Goal: Communication & Community: Answer question/provide support

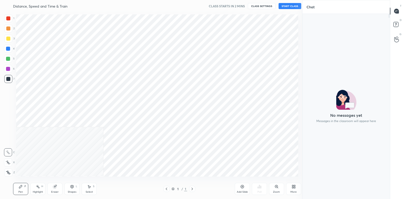
scroll to position [25018, 24903]
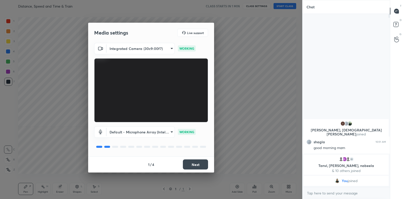
click at [195, 166] on button "Next" at bounding box center [195, 164] width 25 height 10
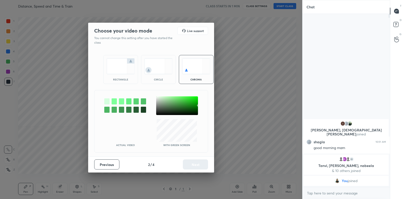
click at [118, 78] on div "rectangle" at bounding box center [121, 79] width 20 height 3
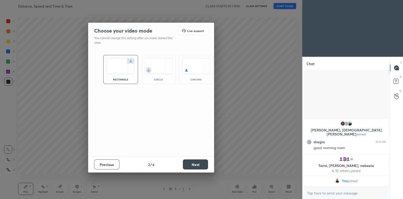
scroll to position [73, 86]
click at [195, 167] on button "Next" at bounding box center [195, 164] width 25 height 10
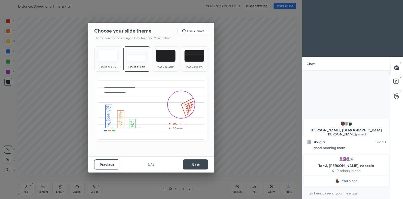
click at [198, 163] on button "Next" at bounding box center [195, 164] width 25 height 10
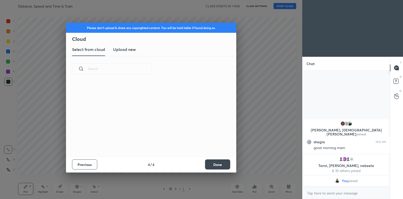
scroll to position [74, 162]
click at [125, 48] on h3 "Upload new" at bounding box center [124, 49] width 23 height 6
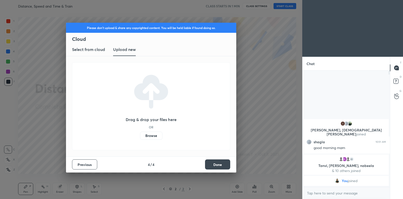
click at [150, 137] on label "Browse" at bounding box center [151, 135] width 22 height 8
click at [140, 137] on input "Browse" at bounding box center [140, 135] width 0 height 8
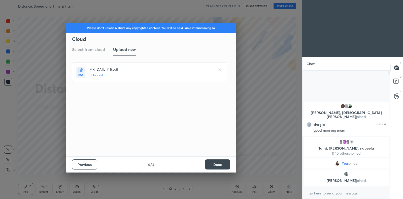
click at [217, 163] on button "Done" at bounding box center [217, 164] width 25 height 10
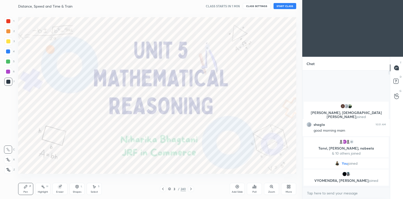
click at [170, 188] on icon at bounding box center [169, 188] width 3 height 3
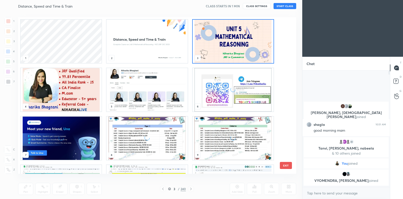
scroll to position [155, 276]
click at [242, 53] on img "grid" at bounding box center [233, 41] width 81 height 43
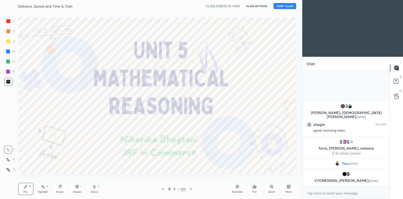
click at [242, 53] on img "grid" at bounding box center [233, 41] width 81 height 43
type textarea "x"
paste textarea "telegram link - [URL][DOMAIN_NAME] Google spreadsheet link - [URL][DOMAIN_NAME]…"
type textarea "telegram link - [URL][DOMAIN_NAME] Google spreadsheet link - [URL][DOMAIN_NAME]…"
type textarea "x"
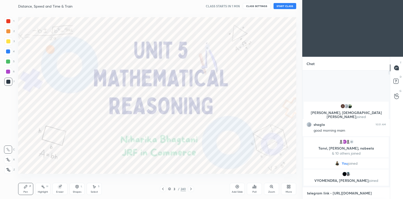
scroll to position [2, 2]
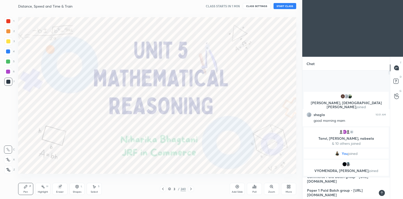
drag, startPoint x: 366, startPoint y: 182, endPoint x: 306, endPoint y: 186, distance: 60.1
click at [306, 186] on div "telegram link - [URL][DOMAIN_NAME] Google spreadsheet link - [URL][DOMAIN_NAME]…" at bounding box center [345, 188] width 87 height 22
type textarea "telegram link - [URL][DOMAIN_NAME] Google spreadsheet link - [URL][DOMAIN_NAME]…"
type textarea "x"
type textarea "telegram link - [URL][DOMAIN_NAME] Google spreadsheet link - [URL][DOMAIN_NAME]…"
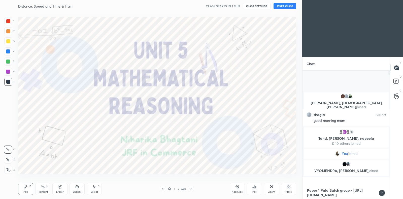
type textarea "x"
type textarea "telegram link - [URL][DOMAIN_NAME] Google spreadsheet link - [URL][DOMAIN_NAME]…"
type textarea "x"
type textarea "telegram link - [URL][DOMAIN_NAME] Google spreadsheet link - [URL][DOMAIN_NAME]…"
type textarea "x"
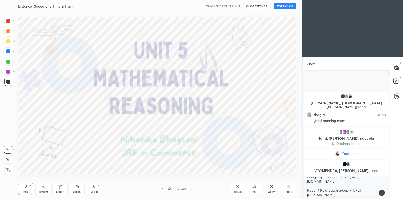
click at [384, 194] on div at bounding box center [382, 193] width 6 height 6
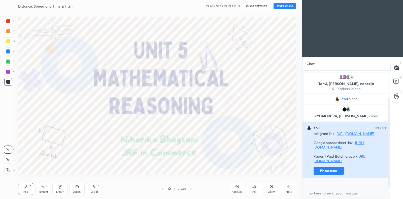
click at [326, 175] on button "Pin message" at bounding box center [329, 170] width 30 height 8
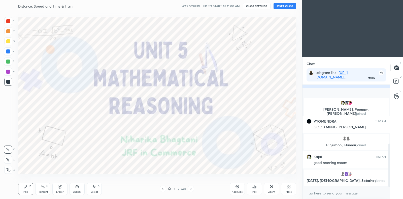
scroll to position [142, 0]
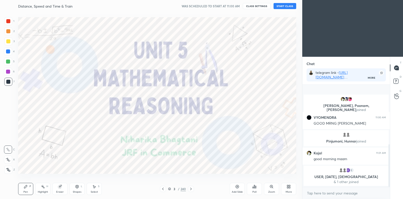
click at [290, 7] on button "START CLASS" at bounding box center [285, 6] width 23 height 6
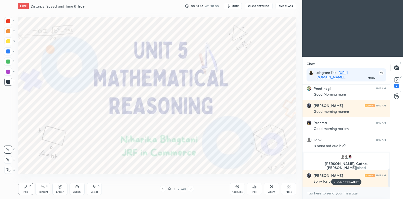
scroll to position [463, 0]
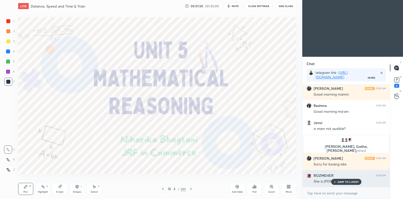
click at [338, 183] on p "JUMP TO LATEST" at bounding box center [348, 181] width 22 height 3
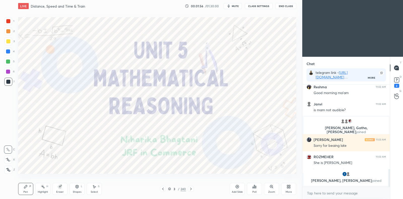
scroll to position [499, 0]
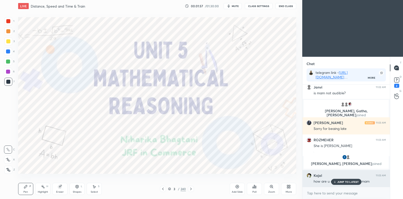
click at [344, 183] on p "JUMP TO LATEST" at bounding box center [348, 181] width 22 height 3
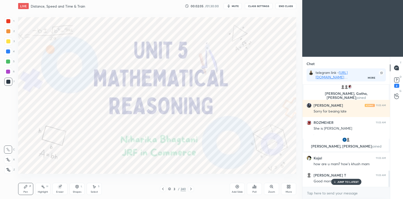
scroll to position [533, 0]
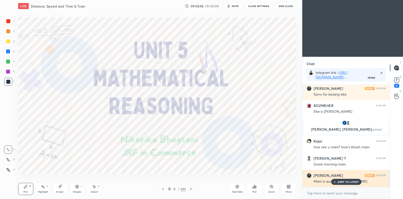
click at [341, 180] on p "JUMP TO LATEST" at bounding box center [348, 181] width 22 height 3
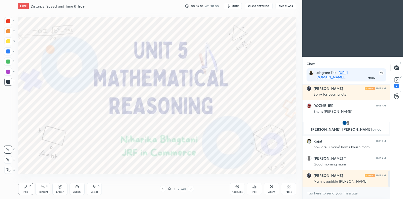
click at [191, 189] on icon at bounding box center [191, 189] width 4 height 4
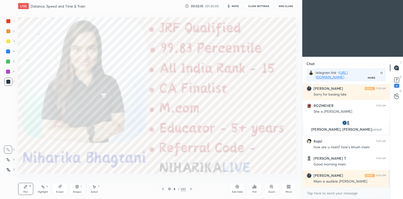
click at [192, 189] on icon at bounding box center [191, 189] width 4 height 4
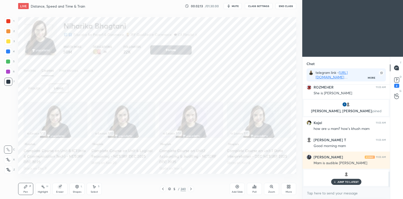
scroll to position [442, 0]
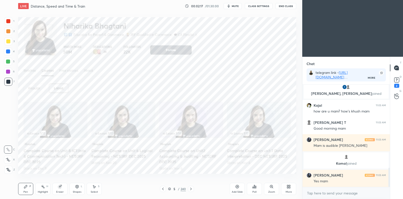
click at [190, 189] on icon at bounding box center [191, 188] width 2 height 3
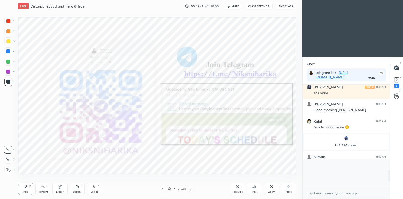
scroll to position [59, 86]
click at [192, 188] on icon at bounding box center [191, 189] width 4 height 4
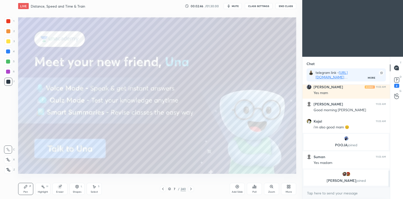
click at [193, 188] on div at bounding box center [191, 189] width 6 height 6
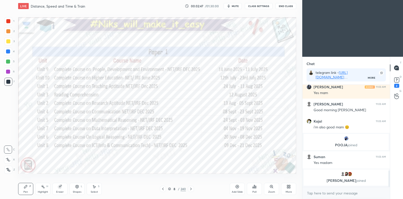
click at [193, 188] on div at bounding box center [191, 189] width 6 height 6
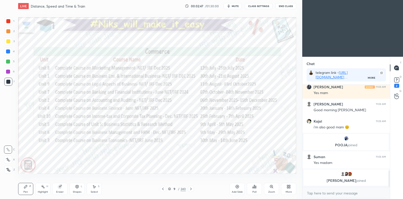
click at [192, 187] on icon at bounding box center [191, 189] width 4 height 4
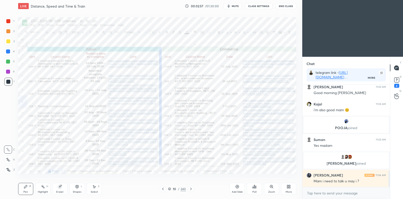
scroll to position [545, 0]
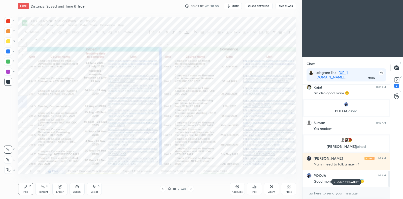
click at [191, 191] on icon at bounding box center [191, 189] width 4 height 4
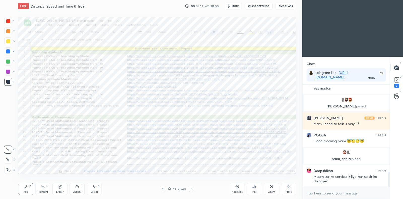
scroll to position [604, 0]
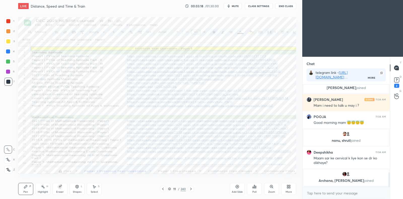
click at [190, 189] on icon at bounding box center [191, 189] width 4 height 4
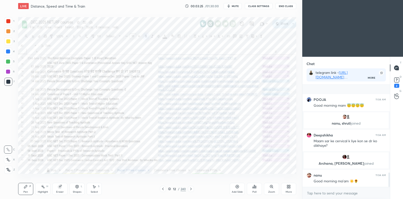
scroll to position [623, 0]
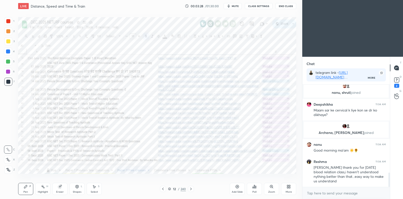
click at [192, 191] on icon at bounding box center [191, 189] width 4 height 4
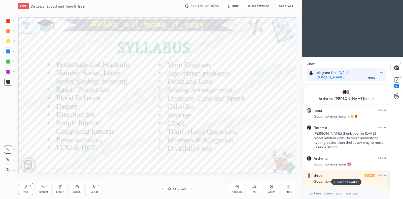
scroll to position [676, 0]
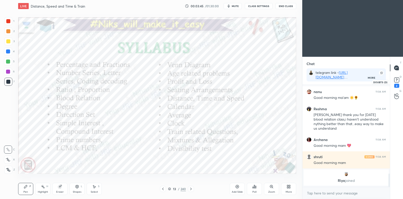
click at [397, 80] on rect at bounding box center [396, 80] width 5 height 5
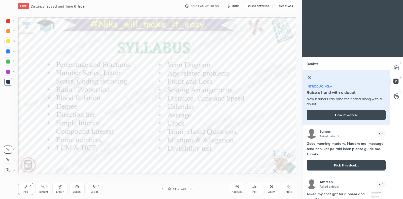
scroll to position [26, 0]
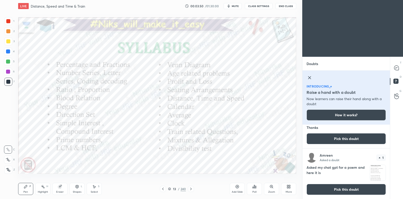
click at [310, 77] on icon at bounding box center [309, 77] width 3 height 3
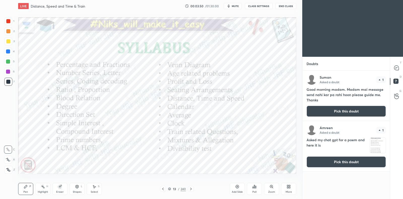
scroll to position [0, 0]
click at [398, 69] on icon at bounding box center [396, 67] width 5 height 5
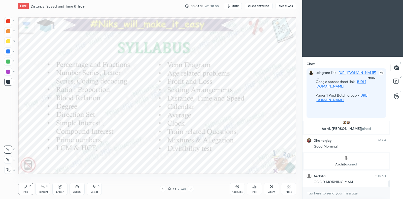
scroll to position [2, 2]
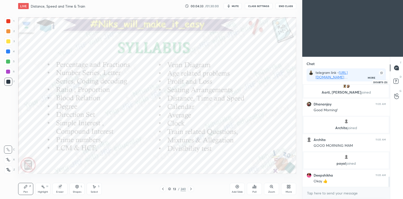
click at [398, 80] on rect at bounding box center [395, 81] width 5 height 5
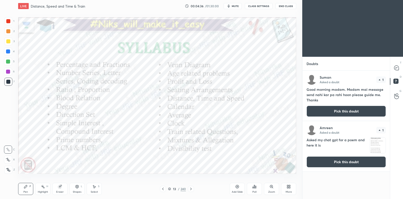
click at [349, 111] on button "Pick this doubt" at bounding box center [346, 111] width 79 height 11
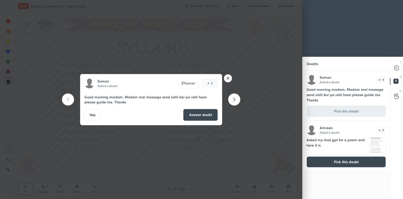
click at [203, 111] on button "Answer doubt" at bounding box center [200, 115] width 35 height 12
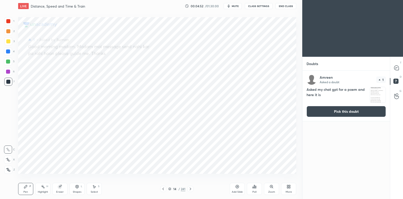
click at [334, 113] on button "Pick this doubt" at bounding box center [346, 111] width 79 height 11
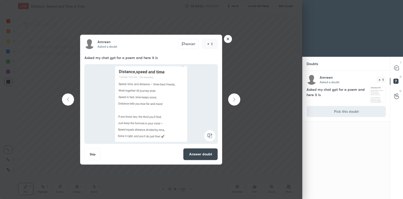
click at [205, 155] on button "Answer doubt" at bounding box center [200, 154] width 35 height 12
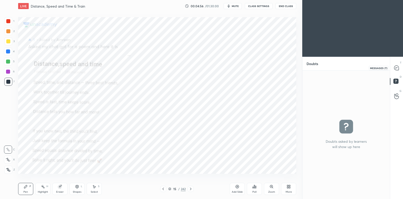
click at [395, 68] on icon at bounding box center [395, 68] width 1 height 0
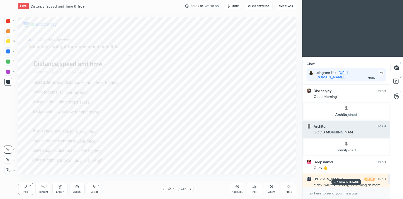
scroll to position [2, 2]
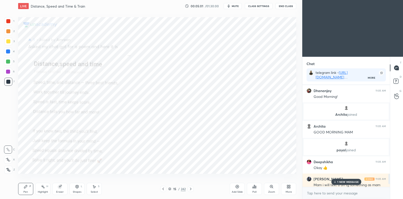
click at [349, 181] on p "1 NEW MESSAGE" at bounding box center [347, 181] width 21 height 3
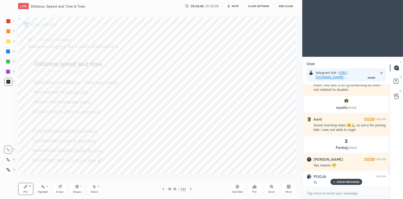
scroll to position [738, 0]
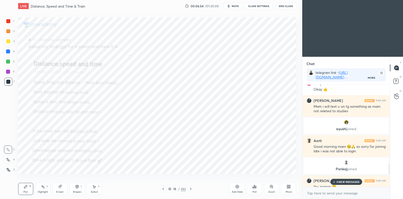
click at [326, 165] on div "[PERSON_NAME] joined" at bounding box center [346, 166] width 85 height 16
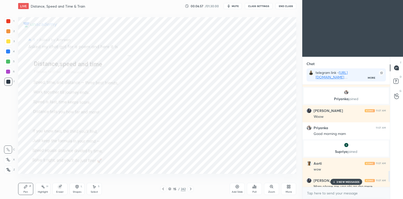
scroll to position [970, 0]
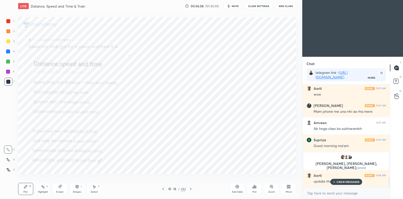
click at [341, 182] on p "3 NEW MESSAGES" at bounding box center [347, 181] width 23 height 3
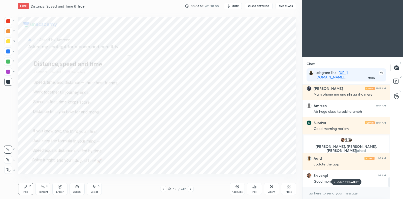
click at [170, 189] on icon at bounding box center [169, 189] width 3 height 1
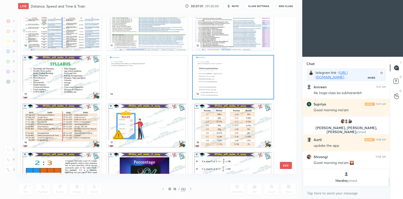
scroll to position [158, 0]
click at [86, 132] on img "grid" at bounding box center [61, 125] width 81 height 43
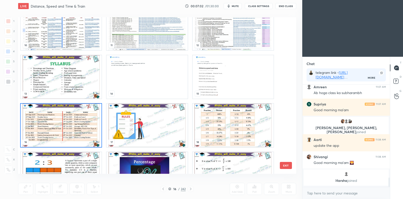
click at [85, 133] on img "grid" at bounding box center [61, 125] width 81 height 43
click at [86, 133] on img "grid" at bounding box center [61, 125] width 81 height 43
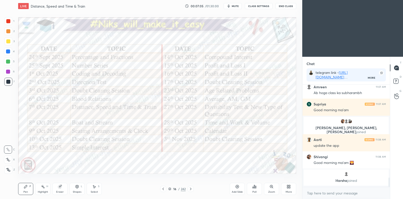
click at [8, 70] on div at bounding box center [8, 72] width 4 height 4
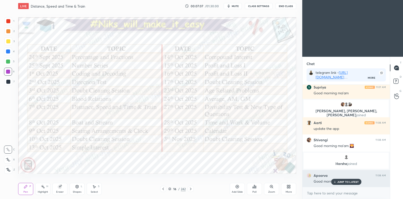
click at [338, 181] on p "JUMP TO LATEST" at bounding box center [348, 181] width 22 height 3
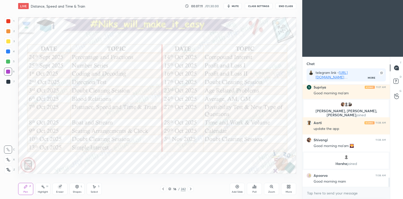
scroll to position [1041, 0]
click at [169, 188] on icon at bounding box center [169, 188] width 3 height 3
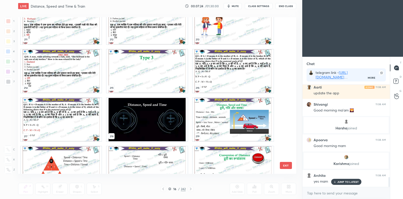
scroll to position [3403, 0]
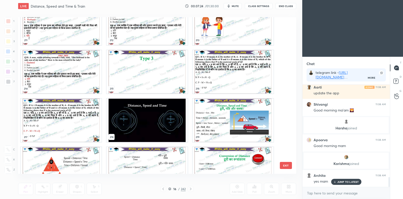
click at [147, 118] on img "grid" at bounding box center [147, 119] width 81 height 43
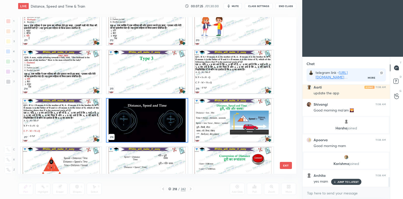
click at [146, 119] on img "grid" at bounding box center [147, 119] width 81 height 43
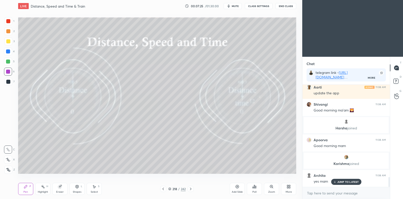
click at [147, 119] on img "grid" at bounding box center [147, 119] width 81 height 43
click at [8, 42] on div at bounding box center [8, 41] width 4 height 4
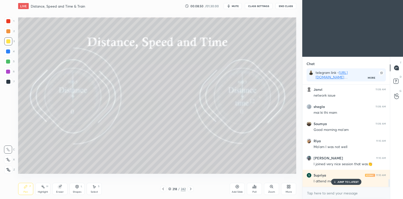
scroll to position [1227, 0]
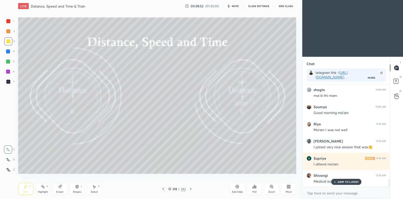
click at [347, 182] on p "JUMP TO LATEST" at bounding box center [348, 181] width 22 height 3
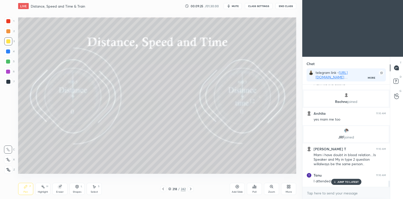
scroll to position [1549, 0]
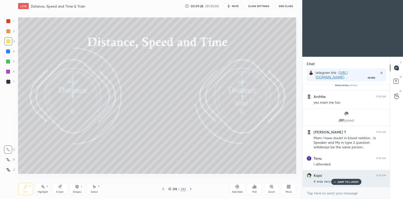
click at [342, 182] on p "JUMP TO LATEST" at bounding box center [348, 181] width 22 height 3
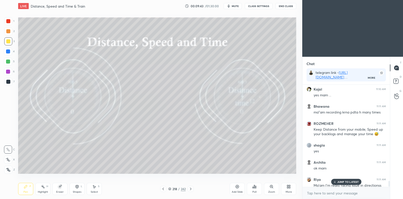
scroll to position [1702, 0]
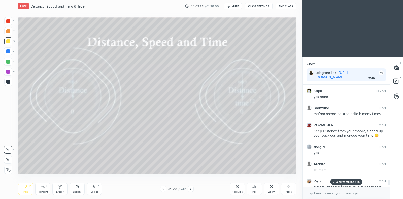
click at [337, 182] on p "4 NEW MESSAGES" at bounding box center [347, 181] width 23 height 3
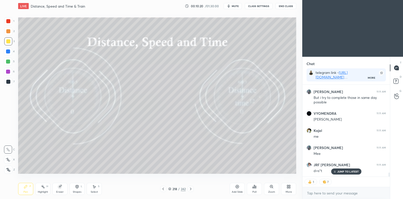
scroll to position [2057, 0]
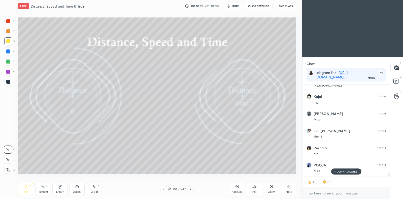
click at [191, 188] on icon at bounding box center [191, 189] width 4 height 4
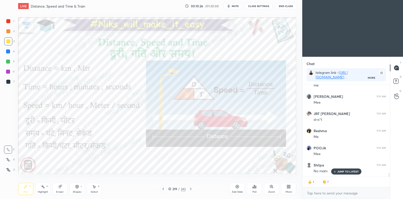
scroll to position [2092, 0]
click at [8, 50] on div at bounding box center [8, 51] width 4 height 4
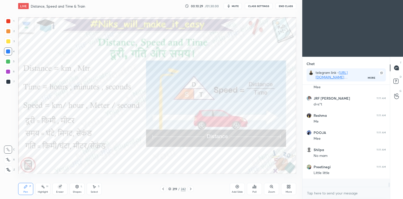
click at [162, 189] on icon at bounding box center [163, 189] width 4 height 4
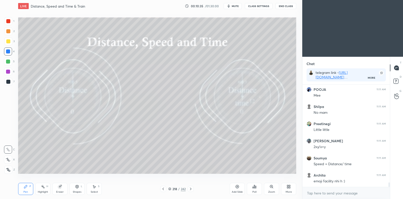
scroll to position [2150, 0]
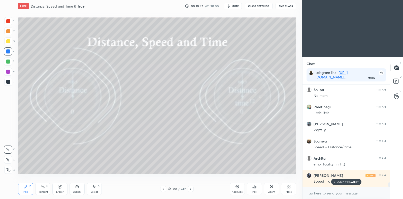
click at [9, 166] on div at bounding box center [8, 169] width 8 height 8
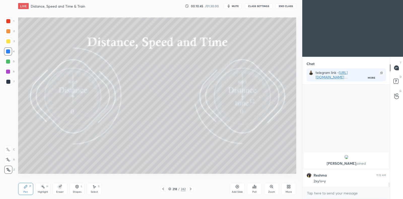
scroll to position [1929, 0]
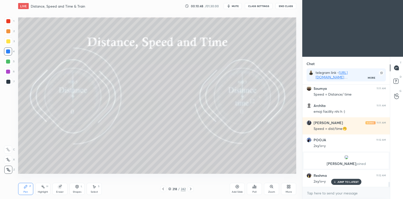
click at [191, 190] on icon at bounding box center [191, 189] width 4 height 4
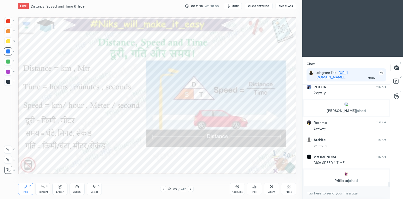
scroll to position [1999, 0]
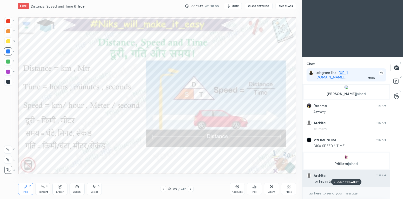
click at [339, 184] on div "JUMP TO LATEST" at bounding box center [346, 182] width 30 height 6
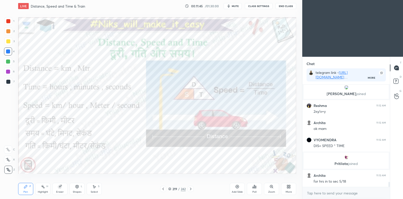
click at [190, 187] on icon at bounding box center [191, 189] width 4 height 4
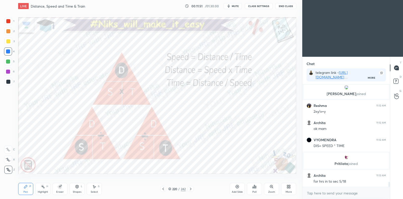
click at [238, 186] on icon at bounding box center [237, 186] width 4 height 4
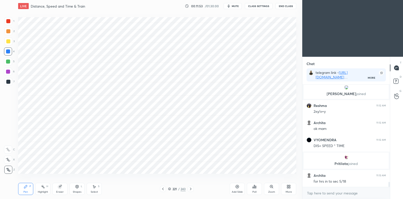
click at [80, 188] on div "Shapes L" at bounding box center [77, 189] width 15 height 12
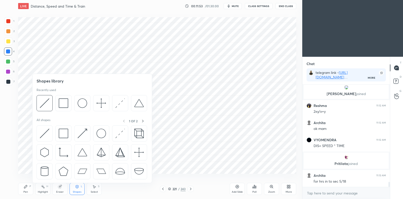
scroll to position [2016, 0]
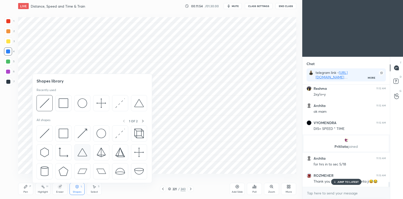
click at [81, 154] on img at bounding box center [83, 152] width 10 height 10
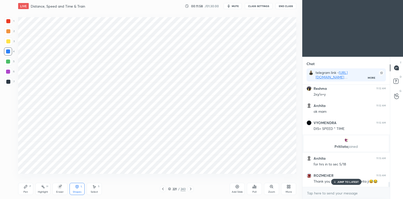
click at [25, 187] on icon at bounding box center [25, 186] width 3 height 3
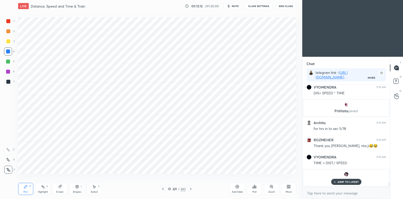
scroll to position [2019, 0]
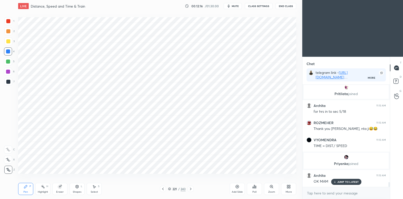
click at [8, 23] on div at bounding box center [8, 21] width 8 height 8
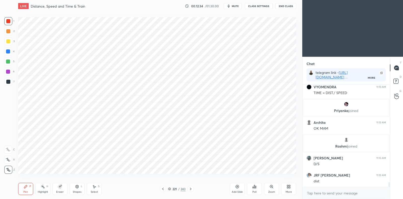
scroll to position [2089, 0]
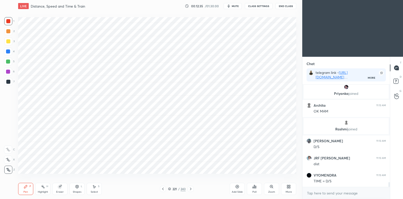
click at [62, 186] on div "Eraser" at bounding box center [59, 189] width 15 height 12
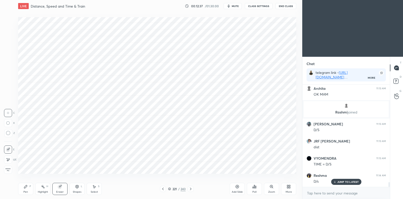
scroll to position [2124, 0]
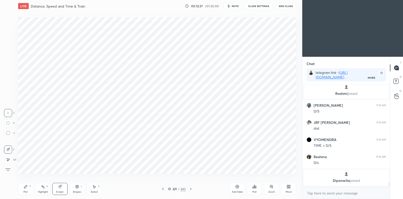
click at [25, 186] on icon at bounding box center [25, 186] width 3 height 3
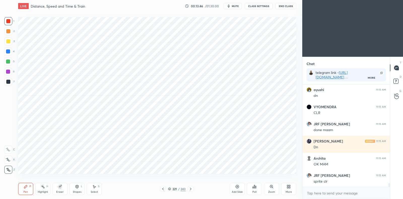
scroll to position [2643, 0]
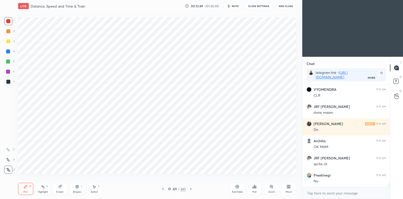
click at [164, 190] on icon at bounding box center [163, 189] width 4 height 4
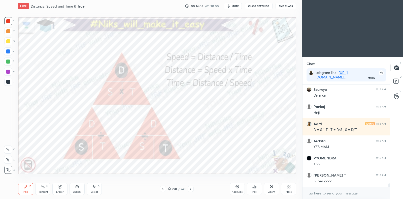
scroll to position [2797, 0]
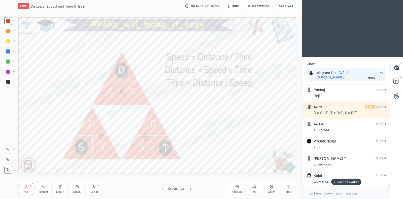
click at [192, 188] on icon at bounding box center [191, 189] width 4 height 4
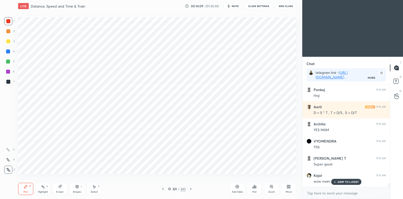
click at [191, 187] on icon at bounding box center [191, 189] width 4 height 4
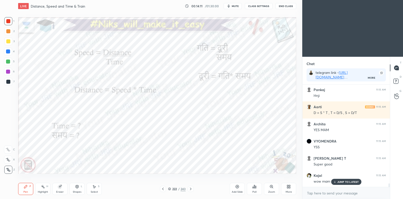
click at [191, 187] on icon at bounding box center [191, 189] width 4 height 4
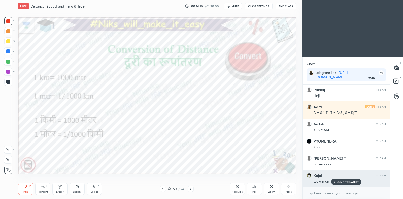
click at [354, 183] on p "JUMP TO LATEST" at bounding box center [348, 181] width 22 height 3
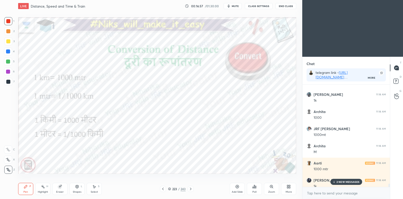
scroll to position [3139, 0]
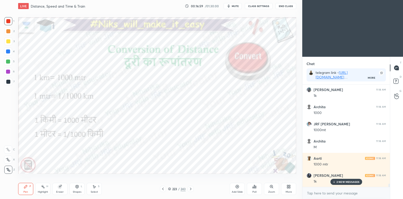
click at [344, 182] on p "2 NEW MESSAGES" at bounding box center [347, 181] width 23 height 3
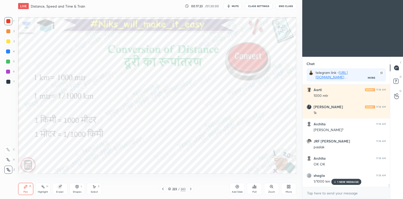
scroll to position [3225, 0]
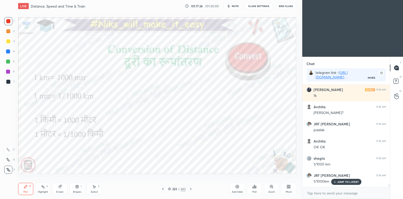
click at [238, 186] on icon at bounding box center [237, 187] width 2 height 2
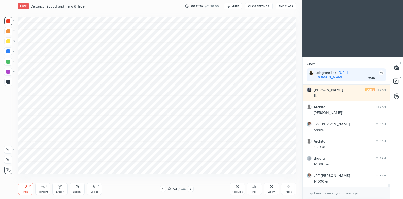
scroll to position [3242, 0]
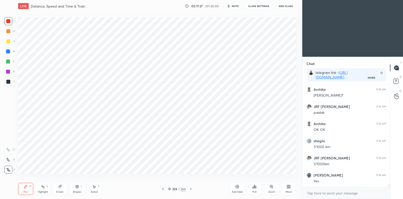
click at [163, 189] on icon at bounding box center [163, 188] width 2 height 3
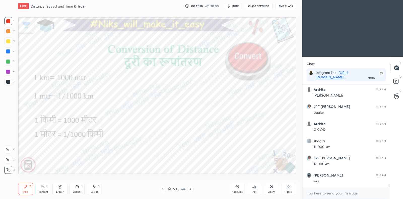
scroll to position [3259, 0]
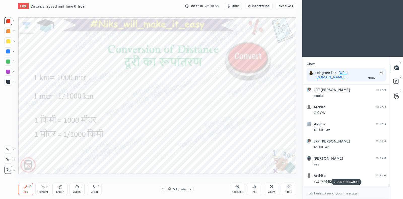
click at [285, 187] on div "More" at bounding box center [288, 189] width 15 height 12
click at [281, 138] on div "Slide theme" at bounding box center [282, 139] width 14 height 3
click at [264, 163] on div "Dark Blank" at bounding box center [260, 164] width 20 height 12
click at [227, 165] on div at bounding box center [201, 99] width 403 height 199
click at [237, 189] on div "Add Slide" at bounding box center [237, 189] width 15 height 12
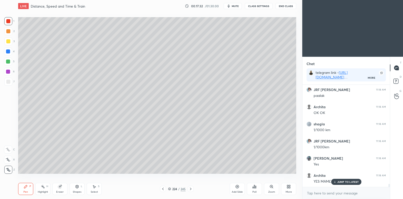
click at [10, 84] on div at bounding box center [8, 82] width 8 height 8
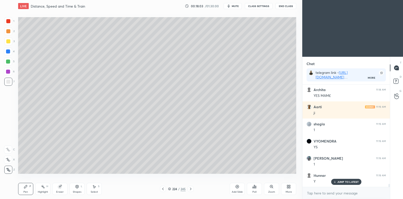
scroll to position [3366, 0]
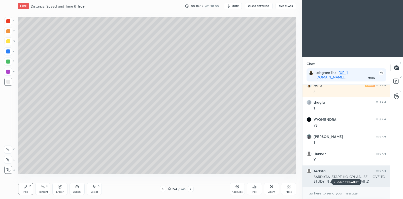
click at [355, 180] on p "JUMP TO LATEST" at bounding box center [348, 181] width 22 height 3
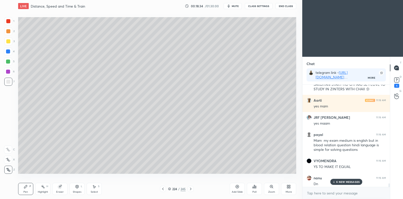
scroll to position [0, 0]
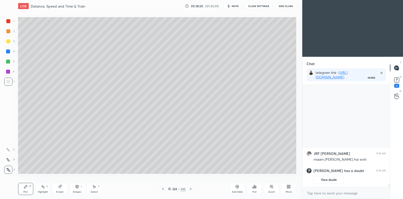
click at [163, 188] on icon at bounding box center [163, 189] width 4 height 4
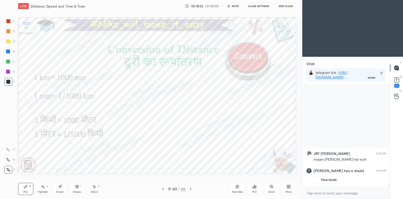
click at [191, 189] on icon at bounding box center [191, 189] width 4 height 4
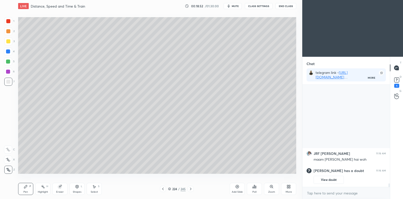
click at [190, 189] on icon at bounding box center [191, 188] width 2 height 3
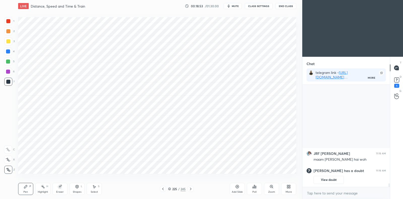
click at [191, 188] on icon at bounding box center [191, 189] width 4 height 4
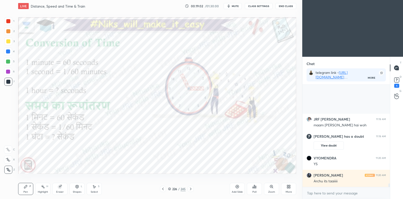
click at [237, 187] on icon at bounding box center [237, 186] width 4 height 4
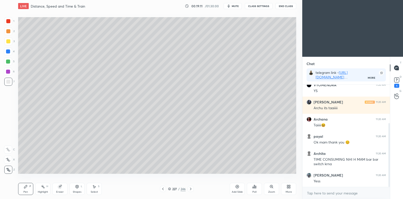
scroll to position [61, 0]
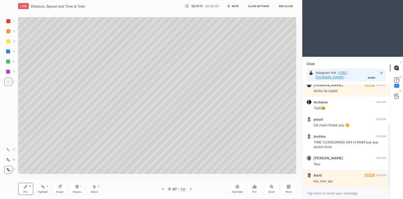
click at [60, 186] on icon at bounding box center [60, 186] width 3 height 3
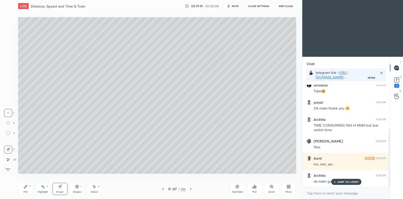
scroll to position [95, 0]
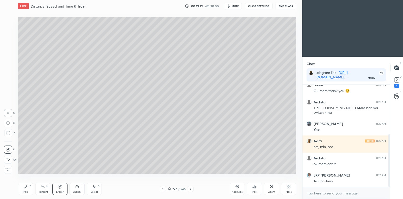
click at [26, 191] on div "Pen" at bounding box center [25, 191] width 5 height 3
click at [79, 185] on icon at bounding box center [77, 186] width 4 height 4
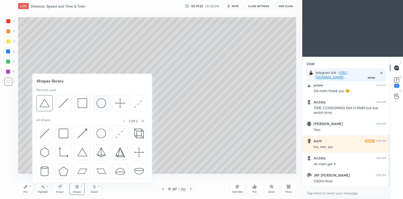
click at [101, 103] on img at bounding box center [101, 103] width 10 height 10
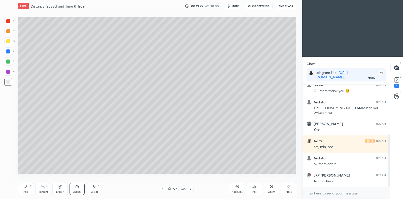
click at [26, 189] on div "Pen P" at bounding box center [25, 189] width 15 height 12
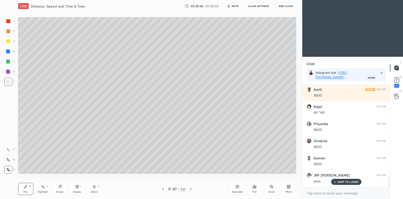
scroll to position [849, 0]
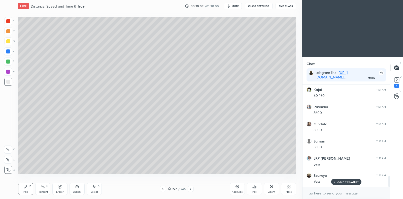
click at [9, 42] on div at bounding box center [8, 41] width 4 height 4
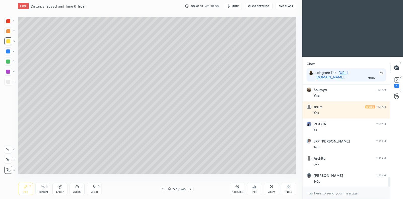
scroll to position [952, 0]
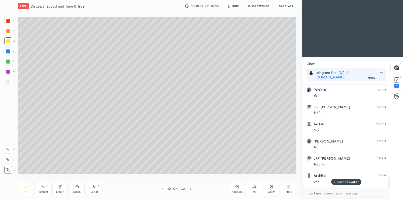
click at [164, 189] on icon at bounding box center [163, 189] width 4 height 4
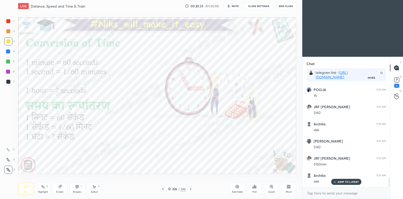
scroll to position [987, 0]
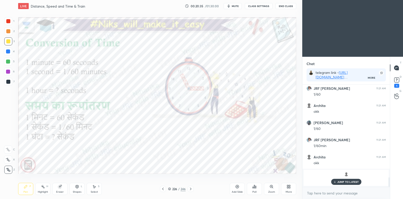
click at [191, 189] on icon at bounding box center [191, 189] width 4 height 4
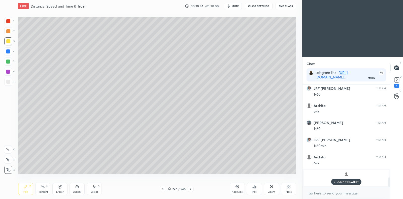
click at [191, 188] on icon at bounding box center [191, 189] width 4 height 4
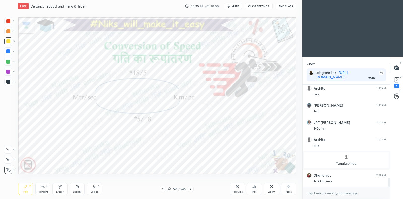
scroll to position [1021, 0]
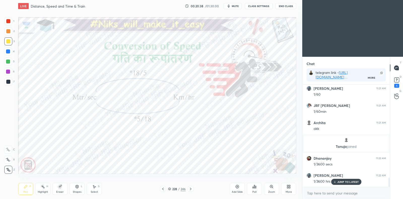
click at [163, 188] on icon at bounding box center [163, 189] width 4 height 4
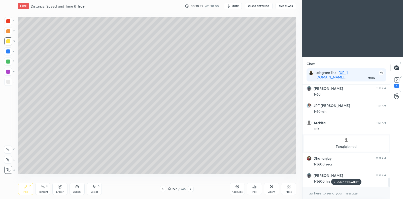
click at [238, 184] on icon at bounding box center [237, 186] width 4 height 4
click at [12, 83] on div at bounding box center [8, 82] width 8 height 8
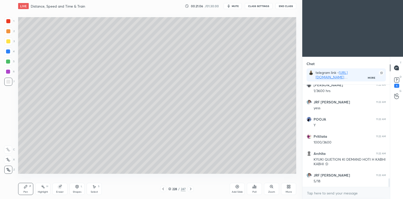
scroll to position [1147, 0]
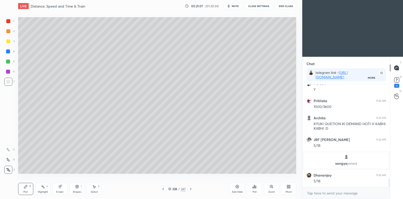
click at [10, 41] on div at bounding box center [8, 41] width 4 height 4
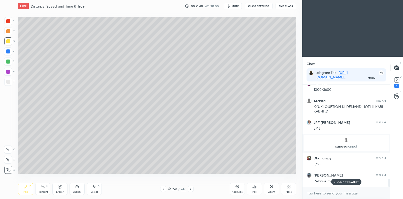
scroll to position [1181, 0]
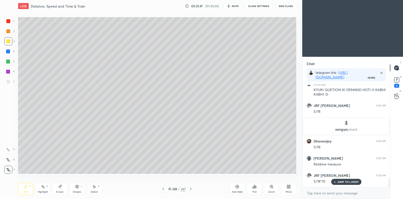
click at [9, 71] on div at bounding box center [8, 72] width 4 height 4
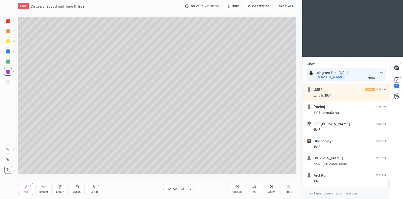
scroll to position [1301, 0]
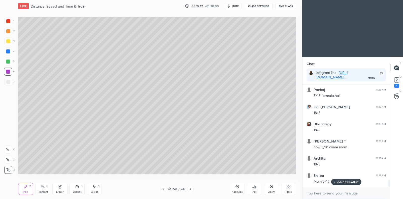
click at [336, 180] on div "JUMP TO LATEST" at bounding box center [346, 182] width 30 height 6
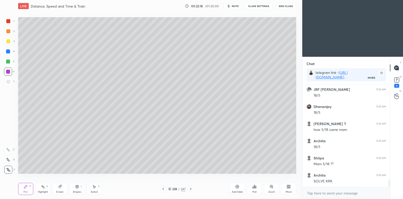
click at [237, 185] on icon at bounding box center [237, 186] width 3 height 3
click at [162, 188] on icon at bounding box center [163, 189] width 4 height 4
click at [190, 188] on icon at bounding box center [191, 189] width 4 height 4
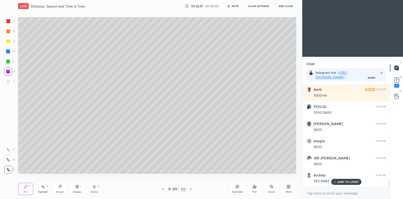
scroll to position [1558, 0]
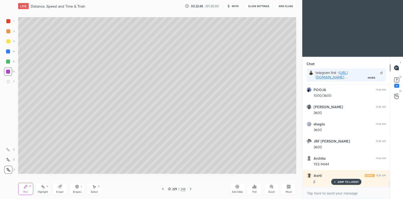
click at [8, 30] on div at bounding box center [8, 31] width 4 height 4
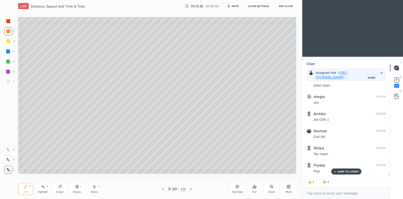
scroll to position [1688, 0]
click at [8, 62] on div at bounding box center [8, 61] width 4 height 4
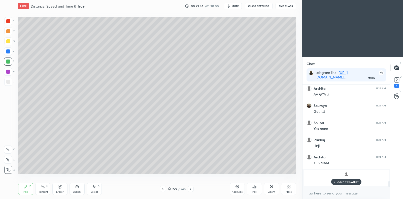
scroll to position [1303, 0]
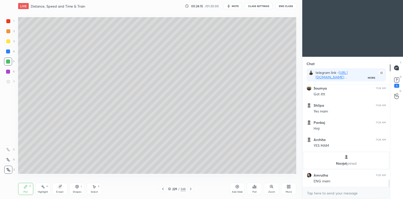
click at [8, 41] on div at bounding box center [8, 41] width 4 height 4
click at [78, 185] on icon at bounding box center [77, 186] width 4 height 4
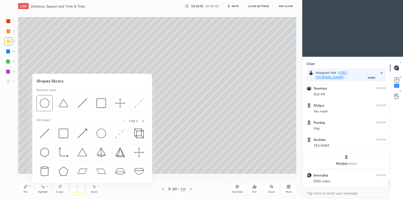
click at [51, 133] on div at bounding box center [45, 133] width 16 height 16
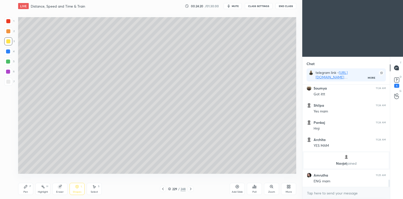
click at [26, 191] on div "Pen" at bounding box center [25, 191] width 5 height 3
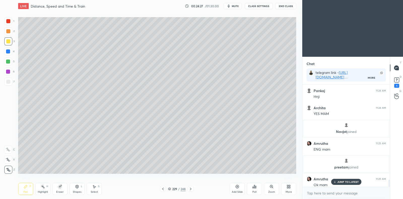
scroll to position [1325, 0]
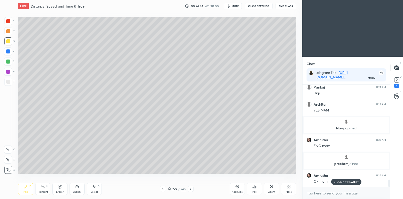
click at [62, 186] on icon at bounding box center [60, 186] width 4 height 4
click at [24, 188] on div "Pen P" at bounding box center [25, 189] width 15 height 12
click at [62, 186] on div "Eraser" at bounding box center [59, 189] width 15 height 12
click at [26, 186] on icon at bounding box center [25, 186] width 3 height 3
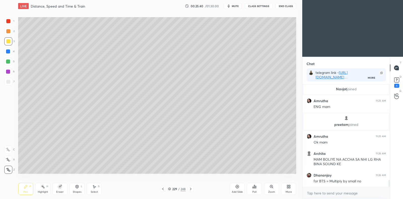
scroll to position [1390, 0]
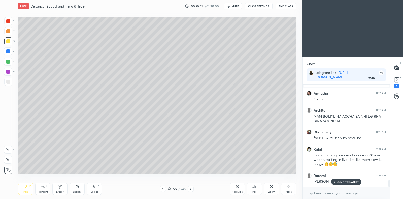
click at [44, 188] on div "Highlight H" at bounding box center [42, 189] width 15 height 12
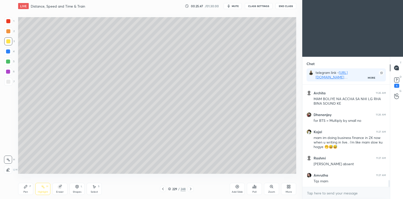
scroll to position [1441, 0]
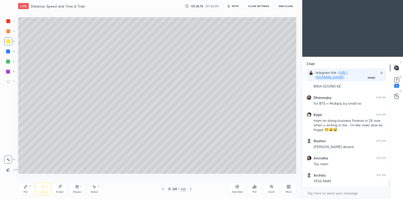
click at [163, 187] on icon at bounding box center [163, 188] width 2 height 3
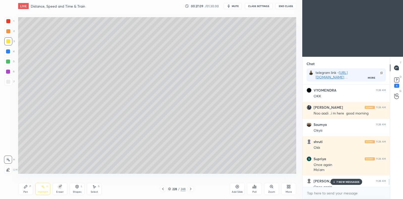
scroll to position [1618, 0]
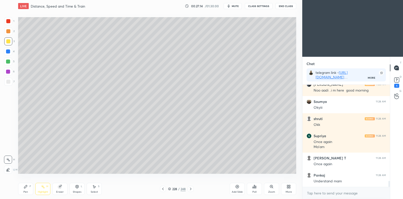
click at [189, 190] on icon at bounding box center [191, 189] width 4 height 4
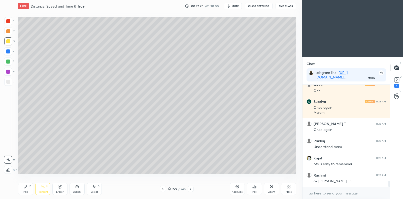
scroll to position [1669, 0]
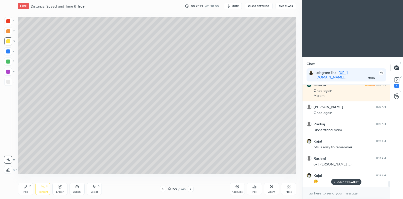
click at [236, 186] on icon at bounding box center [237, 186] width 4 height 4
click at [23, 187] on div "Pen P" at bounding box center [25, 189] width 15 height 12
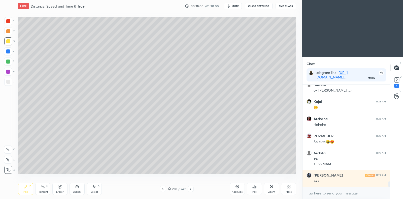
scroll to position [1759, 0]
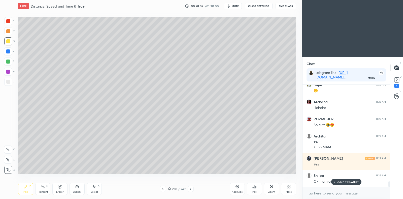
click at [161, 189] on icon at bounding box center [163, 189] width 4 height 4
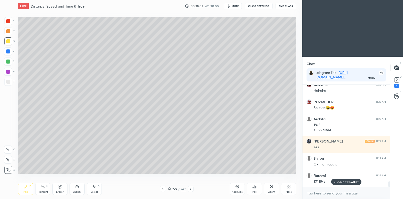
click at [190, 188] on icon at bounding box center [191, 188] width 2 height 3
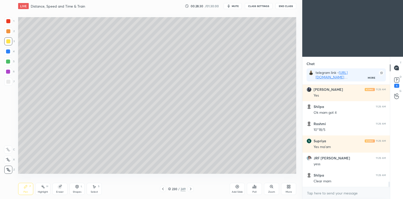
scroll to position [1845, 0]
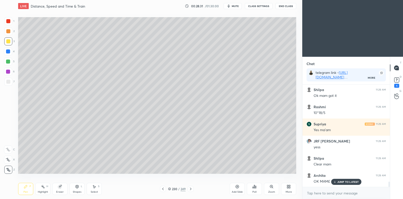
click at [164, 188] on icon at bounding box center [163, 189] width 4 height 4
click at [162, 187] on icon at bounding box center [163, 189] width 4 height 4
click at [164, 187] on icon at bounding box center [163, 189] width 4 height 4
click at [163, 189] on icon at bounding box center [163, 189] width 4 height 4
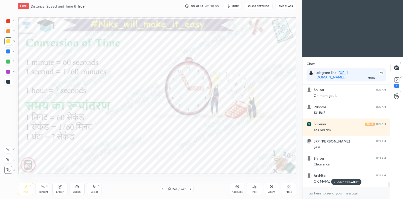
click at [191, 187] on icon at bounding box center [191, 189] width 4 height 4
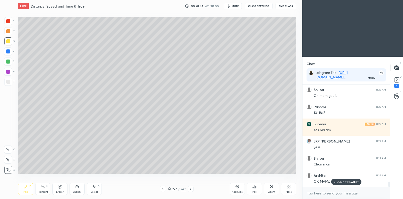
click at [192, 187] on icon at bounding box center [191, 189] width 4 height 4
click at [192, 188] on icon at bounding box center [191, 189] width 4 height 4
click at [192, 187] on icon at bounding box center [191, 189] width 4 height 4
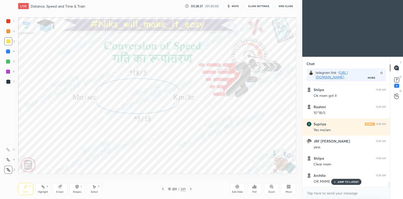
scroll to position [1862, 0]
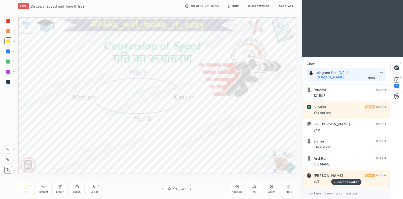
click at [9, 51] on div at bounding box center [8, 51] width 4 height 4
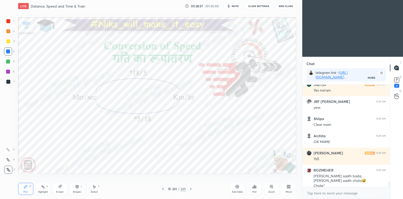
scroll to position [1901, 0]
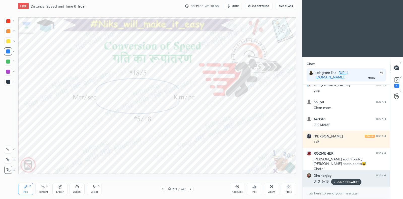
click at [342, 182] on p "JUMP TO LATEST" at bounding box center [348, 181] width 22 height 3
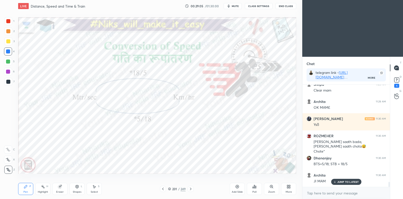
scroll to position [1936, 0]
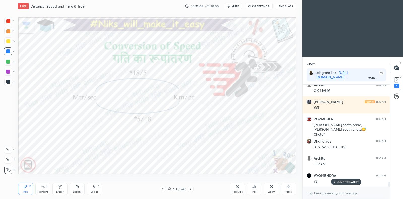
click at [191, 189] on icon at bounding box center [191, 189] width 4 height 4
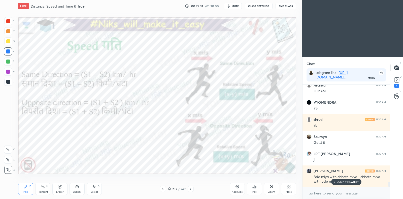
scroll to position [2026, 0]
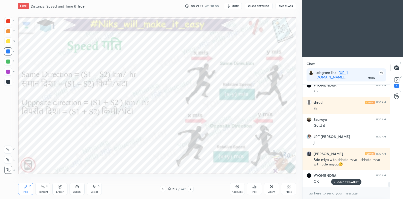
click at [348, 182] on p "JUMP TO LATEST" at bounding box center [348, 181] width 22 height 3
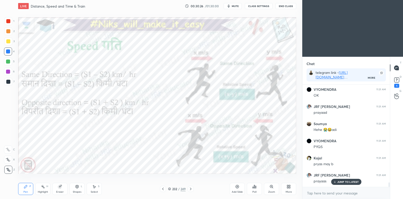
scroll to position [2219, 0]
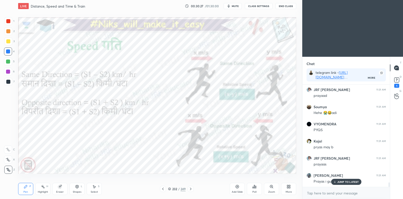
click at [343, 180] on p "JUMP TO LATEST" at bounding box center [348, 181] width 22 height 3
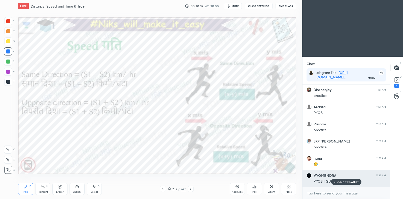
click at [337, 180] on div "JUMP TO LATEST" at bounding box center [346, 182] width 30 height 6
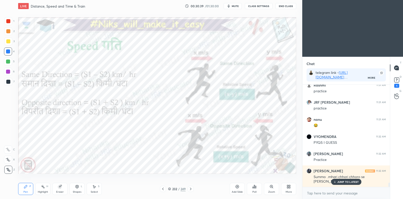
click at [338, 180] on div "VYOMENDRA 11:31 AM OK JRF [PERSON_NAME] 11:31 AM prayaad [PERSON_NAME] 11:31 AM…" at bounding box center [345, 136] width 87 height 102
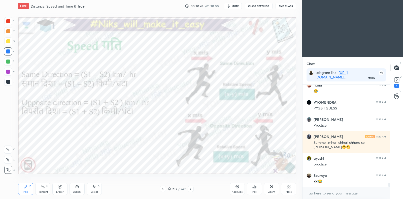
scroll to position [2429, 0]
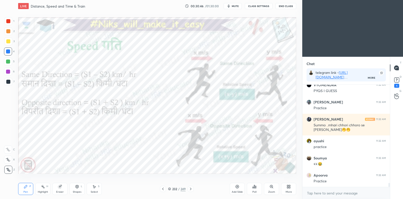
click at [170, 189] on icon at bounding box center [169, 189] width 3 height 1
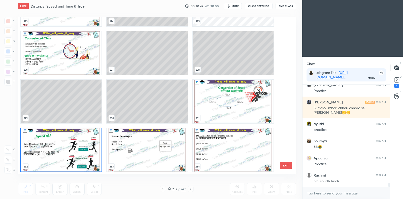
click at [97, 152] on img "grid" at bounding box center [61, 149] width 81 height 43
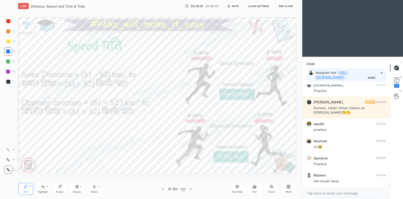
click at [97, 152] on img "grid" at bounding box center [61, 149] width 81 height 43
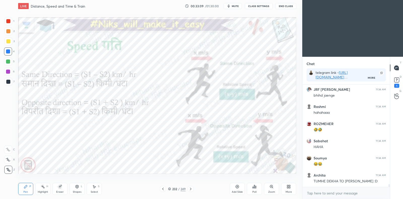
scroll to position [3624, 0]
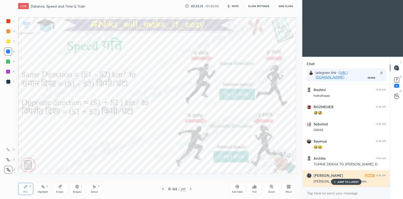
click at [342, 183] on p "JUMP TO LATEST" at bounding box center [348, 181] width 22 height 3
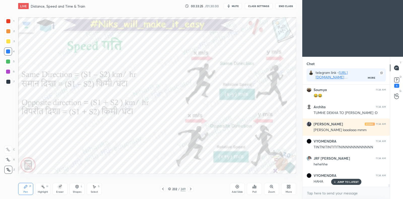
scroll to position [3702, 0]
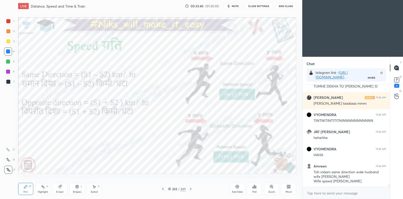
click at [190, 190] on icon at bounding box center [191, 189] width 4 height 4
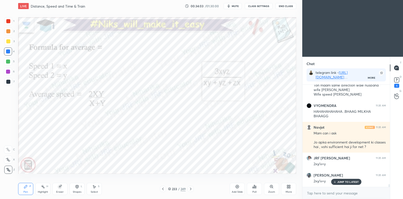
scroll to position [3805, 0]
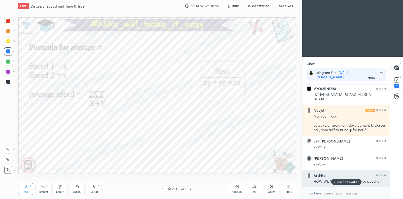
click at [352, 182] on p "JUMP TO LATEST" at bounding box center [348, 181] width 22 height 3
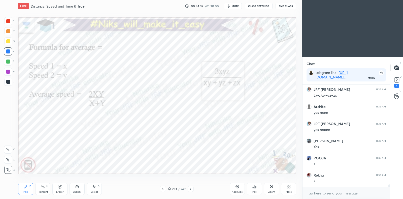
scroll to position [3930, 0]
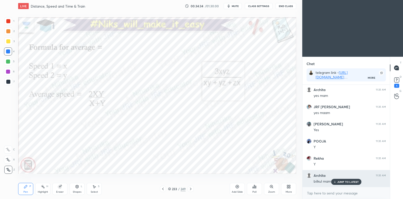
click at [342, 183] on p "JUMP TO LATEST" at bounding box center [348, 181] width 22 height 3
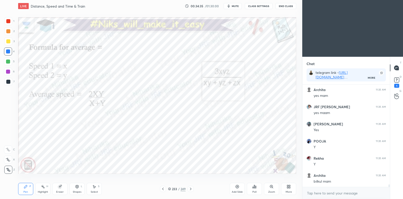
scroll to position [2, 2]
click at [238, 187] on icon at bounding box center [237, 186] width 4 height 4
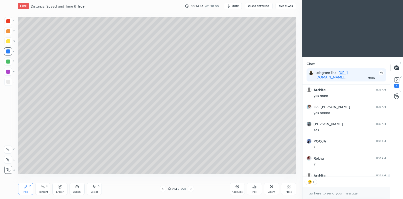
click at [8, 85] on div at bounding box center [8, 82] width 8 height 8
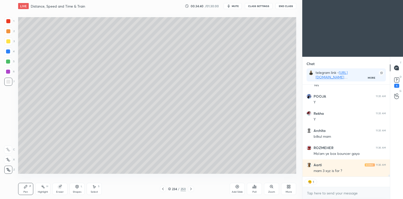
scroll to position [3992, 0]
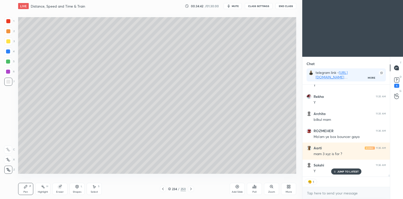
click at [161, 189] on icon at bounding box center [163, 189] width 4 height 4
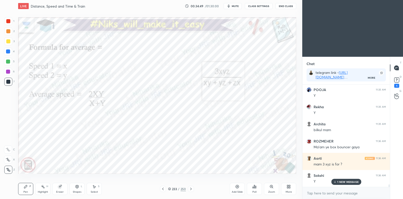
scroll to position [3999, 0]
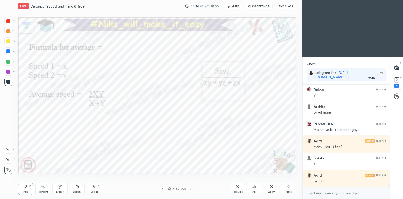
click at [8, 21] on div at bounding box center [8, 21] width 4 height 4
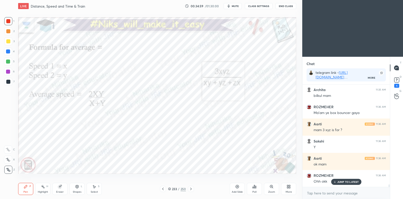
click at [237, 184] on icon at bounding box center [237, 186] width 4 height 4
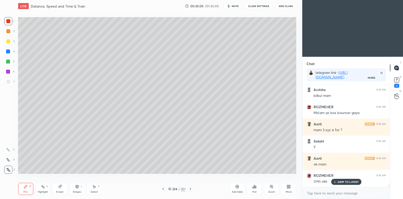
click at [10, 83] on div at bounding box center [8, 82] width 8 height 8
click at [57, 191] on div "Eraser" at bounding box center [60, 191] width 8 height 3
click at [26, 188] on icon at bounding box center [26, 186] width 4 height 4
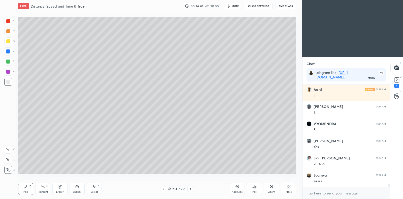
scroll to position [3473, 0]
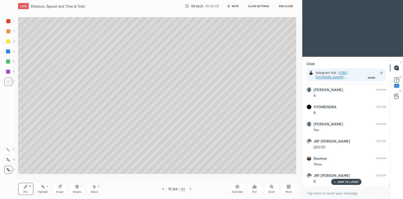
click at [7, 42] on div at bounding box center [8, 41] width 4 height 4
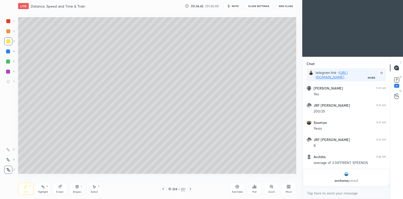
scroll to position [3526, 0]
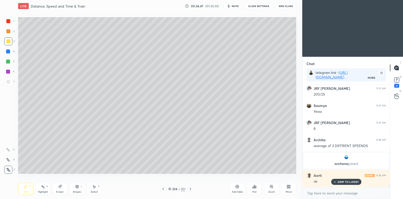
click at [59, 186] on icon at bounding box center [59, 186] width 3 height 3
click at [27, 187] on icon at bounding box center [26, 186] width 4 height 4
click at [240, 184] on div "Add Slide" at bounding box center [237, 189] width 15 height 12
click at [10, 83] on div at bounding box center [8, 82] width 8 height 8
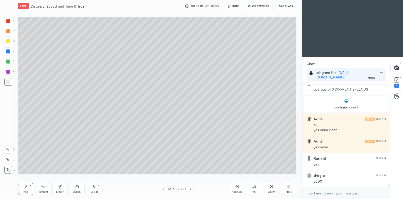
scroll to position [3600, 0]
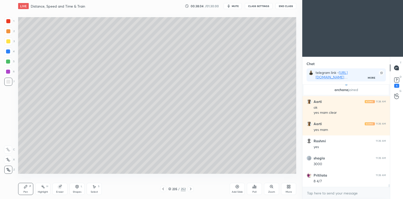
click at [8, 38] on div at bounding box center [8, 41] width 8 height 8
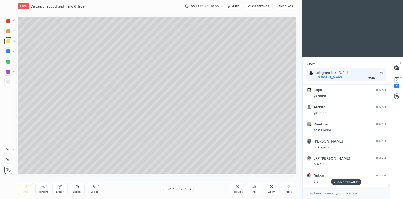
scroll to position [3754, 0]
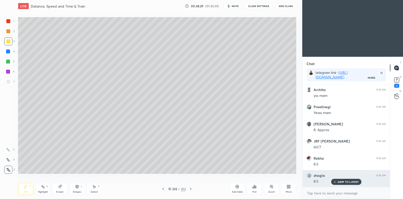
click at [346, 181] on p "JUMP TO LATEST" at bounding box center [348, 181] width 22 height 3
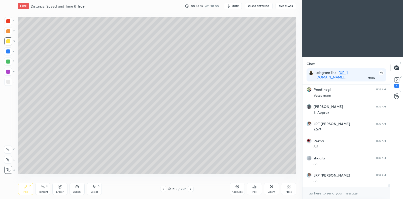
scroll to position [3788, 0]
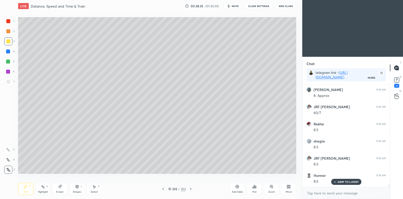
click at [191, 187] on icon at bounding box center [191, 189] width 4 height 4
click at [8, 80] on div at bounding box center [8, 82] width 4 height 4
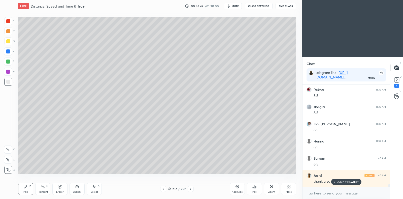
scroll to position [3839, 0]
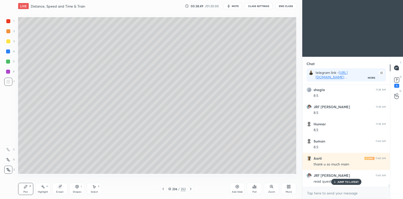
click at [59, 182] on div "Pen P Highlight H Eraser Shapes L Select S 236 / 252 Add Slide Poll Zoom More" at bounding box center [157, 189] width 278 height 20
click at [58, 188] on icon at bounding box center [60, 186] width 4 height 4
click at [29, 185] on div "P" at bounding box center [30, 186] width 2 height 3
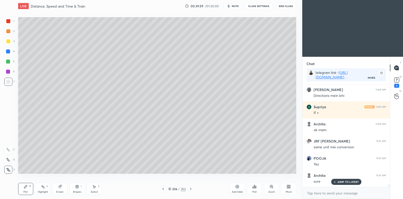
scroll to position [4067, 0]
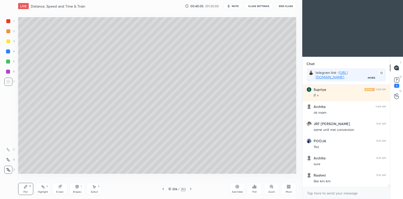
click at [9, 42] on div at bounding box center [8, 41] width 4 height 4
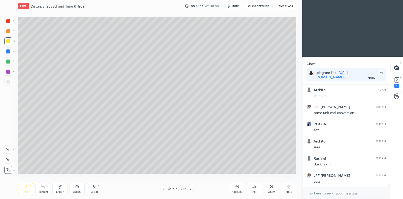
scroll to position [4101, 0]
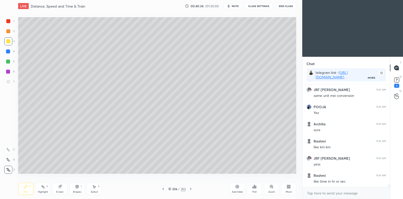
click at [9, 80] on div at bounding box center [8, 82] width 4 height 4
click at [192, 187] on icon at bounding box center [191, 189] width 4 height 4
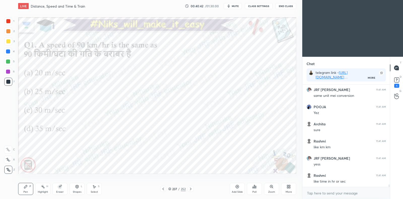
click at [162, 188] on icon at bounding box center [163, 188] width 2 height 3
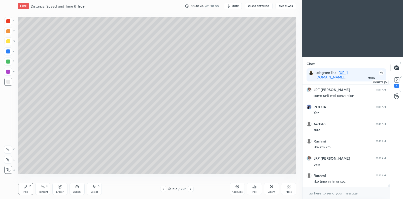
click at [397, 82] on rect at bounding box center [396, 80] width 5 height 5
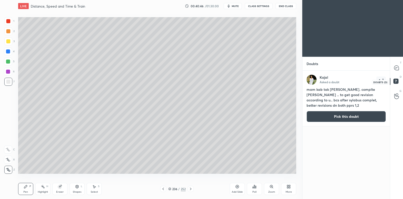
scroll to position [127, 86]
click at [397, 69] on icon at bounding box center [396, 67] width 5 height 5
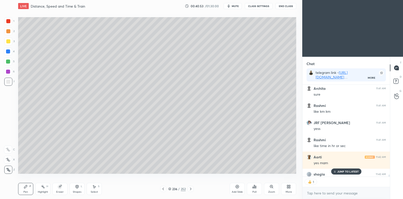
scroll to position [4236, 0]
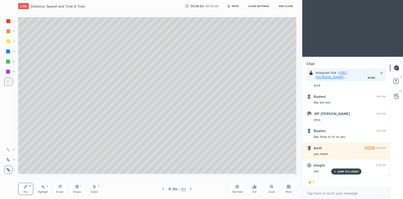
click at [190, 189] on icon at bounding box center [191, 189] width 4 height 4
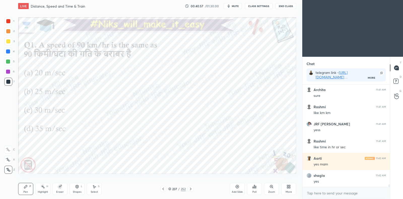
scroll to position [4243, 0]
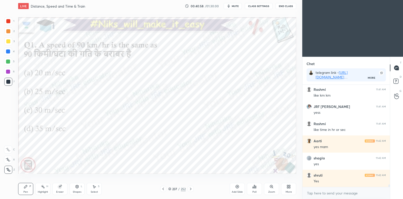
click at [7, 51] on div at bounding box center [8, 51] width 4 height 4
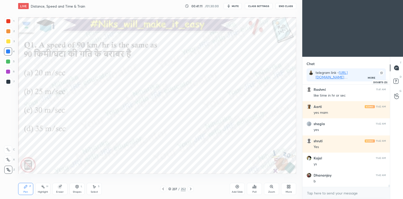
scroll to position [4295, 0]
click at [397, 81] on rect at bounding box center [395, 81] width 5 height 5
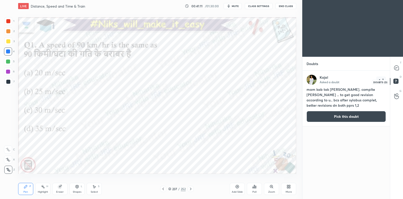
scroll to position [127, 86]
click at [397, 69] on icon at bounding box center [396, 67] width 5 height 5
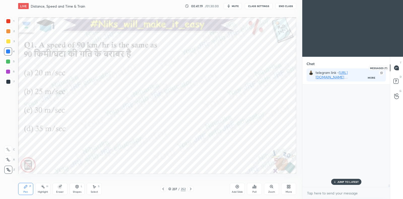
scroll to position [113, 86]
click at [254, 188] on icon at bounding box center [254, 186] width 4 height 4
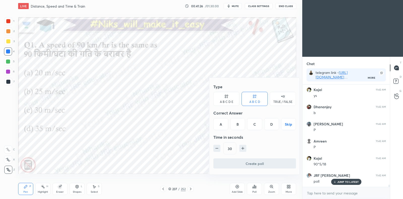
click at [237, 123] on div "B" at bounding box center [237, 124] width 15 height 12
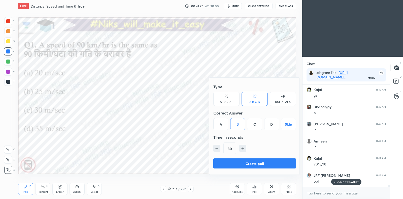
click at [239, 162] on button "Create poll" at bounding box center [254, 163] width 83 height 10
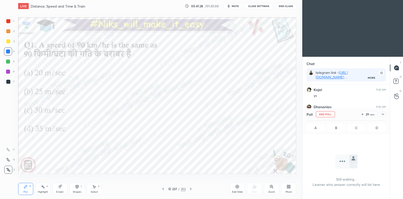
click at [382, 115] on icon at bounding box center [383, 114] width 4 height 4
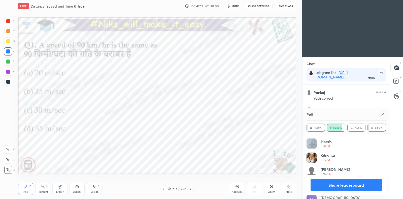
click at [9, 30] on div at bounding box center [8, 31] width 4 height 4
click at [382, 115] on icon at bounding box center [383, 114] width 4 height 4
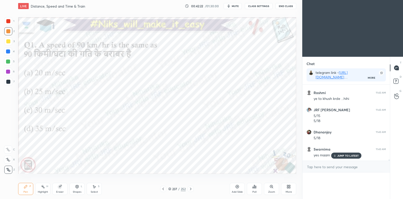
scroll to position [2, 2]
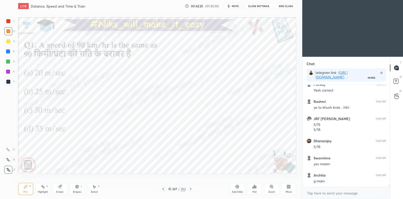
click at [191, 190] on icon at bounding box center [191, 189] width 4 height 4
click at [191, 189] on icon at bounding box center [191, 188] width 2 height 3
click at [256, 186] on icon at bounding box center [255, 187] width 1 height 2
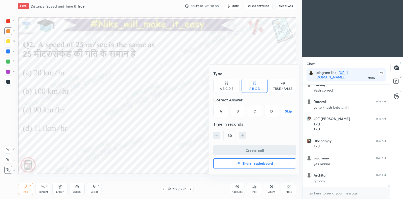
click at [260, 112] on div "C" at bounding box center [254, 111] width 15 height 12
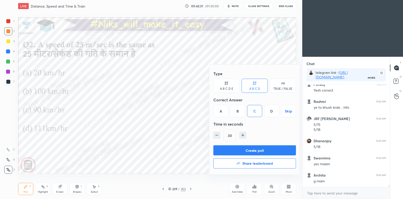
click at [260, 147] on button "Create poll" at bounding box center [254, 150] width 83 height 10
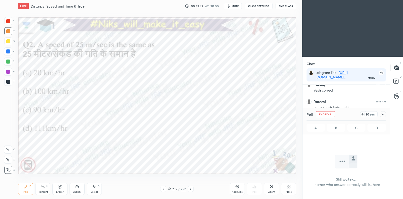
click at [382, 115] on icon at bounding box center [383, 114] width 4 height 4
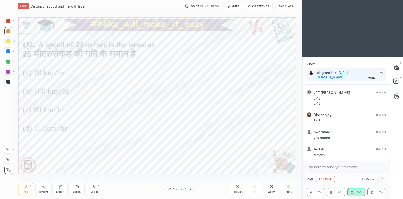
click at [383, 180] on icon at bounding box center [383, 179] width 4 height 4
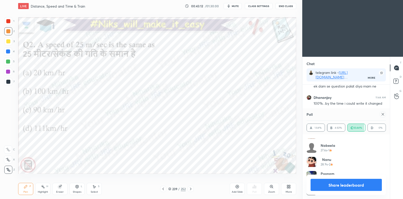
click at [383, 114] on icon at bounding box center [383, 114] width 3 height 3
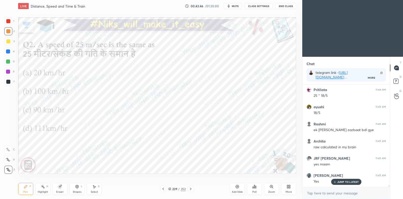
click at [190, 188] on icon at bounding box center [191, 189] width 4 height 4
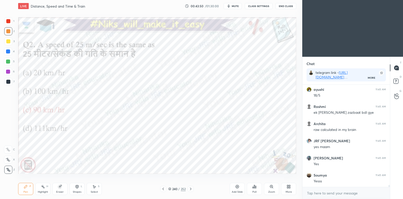
click at [190, 188] on icon at bounding box center [191, 188] width 2 height 3
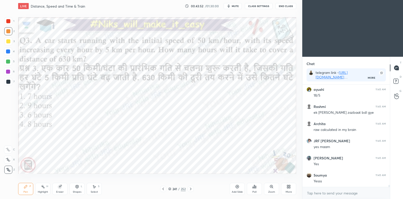
click at [8, 54] on div at bounding box center [8, 51] width 8 height 8
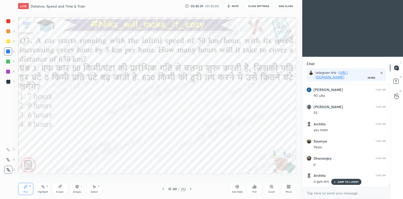
scroll to position [4969, 0]
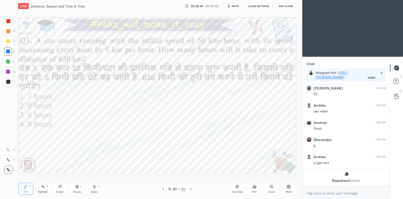
click at [9, 71] on div at bounding box center [8, 72] width 4 height 4
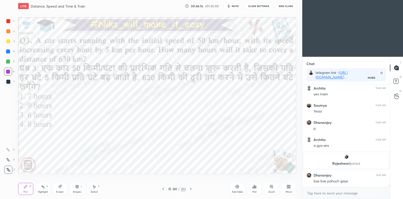
click at [255, 188] on icon at bounding box center [254, 186] width 1 height 3
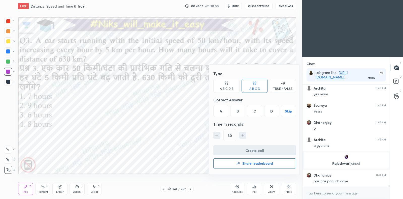
click at [238, 111] on div "B" at bounding box center [237, 111] width 15 height 12
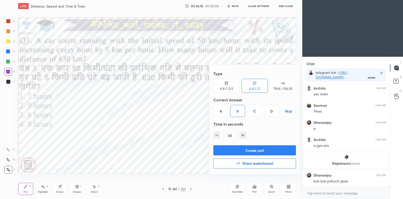
click at [240, 149] on button "Create poll" at bounding box center [254, 150] width 83 height 10
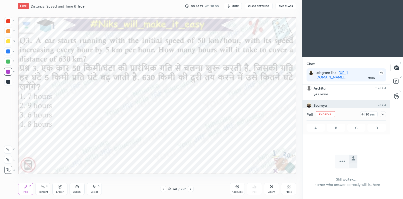
scroll to position [74, 86]
click at [384, 113] on icon at bounding box center [383, 114] width 4 height 4
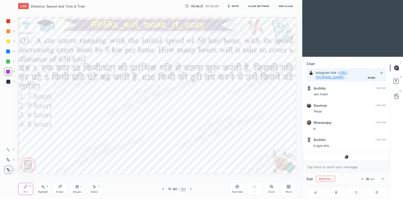
click at [363, 180] on icon at bounding box center [362, 179] width 4 height 4
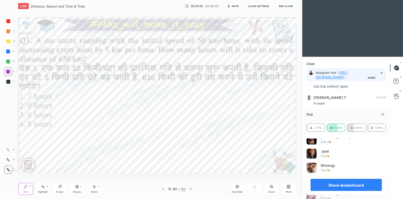
scroll to position [175, 0]
click at [384, 115] on icon at bounding box center [383, 114] width 4 height 4
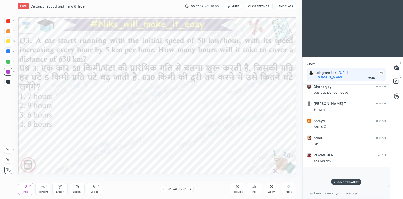
scroll to position [1, 2]
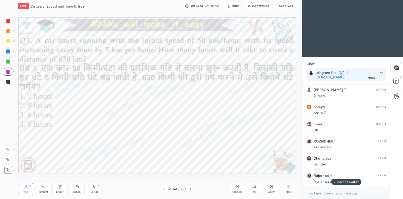
click at [348, 181] on p "JUMP TO LATEST" at bounding box center [348, 181] width 22 height 3
click at [28, 188] on div "Pen P" at bounding box center [25, 189] width 15 height 12
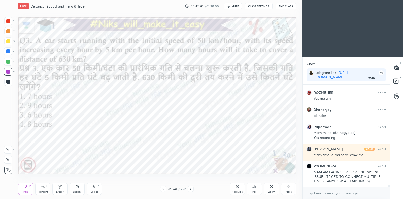
click at [7, 31] on div at bounding box center [8, 31] width 4 height 4
click at [40, 187] on div "Highlight H" at bounding box center [42, 189] width 15 height 12
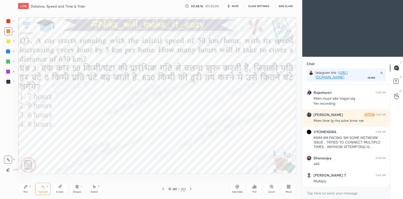
scroll to position [5188, 0]
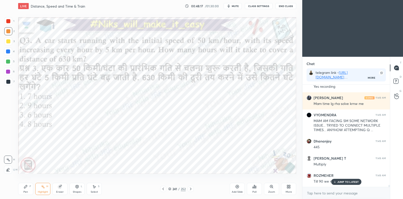
click at [25, 187] on icon at bounding box center [25, 186] width 3 height 3
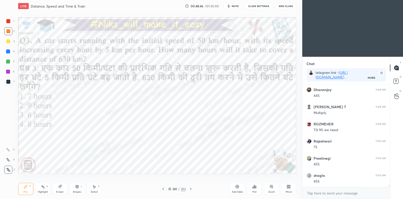
scroll to position [5257, 0]
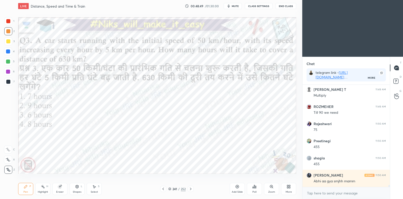
click at [55, 174] on div "Setting up your live class Poll for secs No correct answer Start poll" at bounding box center [157, 95] width 282 height 166
click at [7, 70] on div at bounding box center [8, 72] width 4 height 4
click at [8, 30] on div at bounding box center [8, 31] width 4 height 4
click at [8, 70] on div at bounding box center [8, 72] width 4 height 4
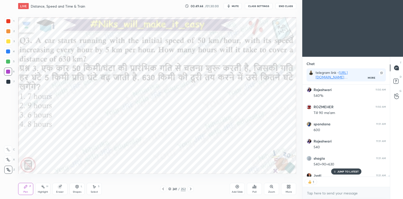
scroll to position [2, 2]
click at [348, 173] on div "JUMP TO LATEST" at bounding box center [346, 171] width 30 height 6
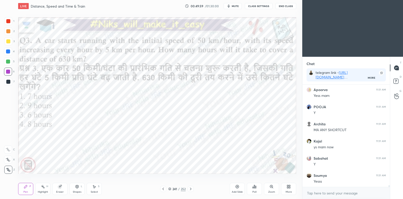
scroll to position [5805, 0]
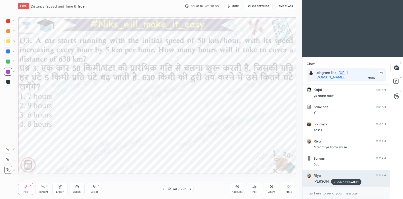
click at [354, 182] on p "JUMP TO LATEST" at bounding box center [348, 181] width 22 height 3
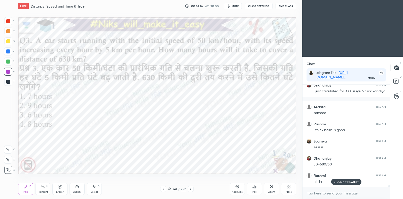
scroll to position [6019, 0]
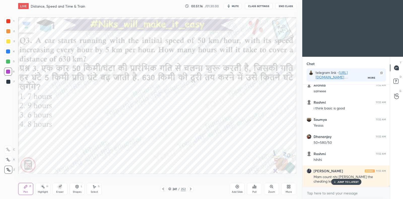
click at [189, 188] on icon at bounding box center [191, 189] width 4 height 4
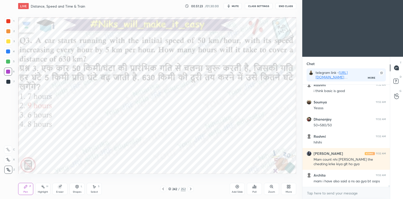
click at [189, 188] on icon at bounding box center [191, 189] width 4 height 4
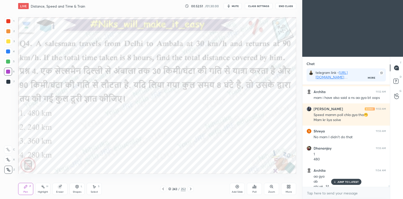
scroll to position [6125, 0]
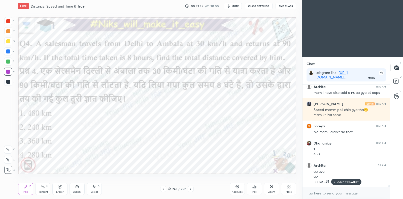
click at [353, 179] on div "JUMP TO LATEST" at bounding box center [346, 182] width 30 height 6
click at [332, 171] on div "aa gya" at bounding box center [350, 171] width 72 height 5
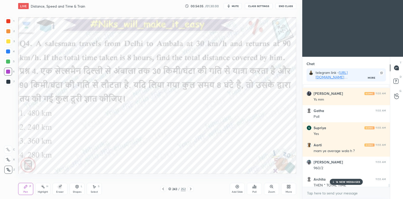
scroll to position [6517, 0]
click at [12, 62] on div at bounding box center [8, 61] width 8 height 8
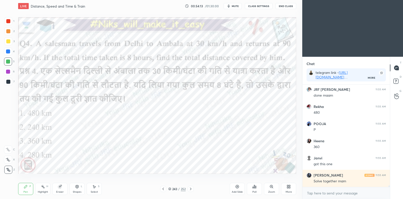
scroll to position [6640, 0]
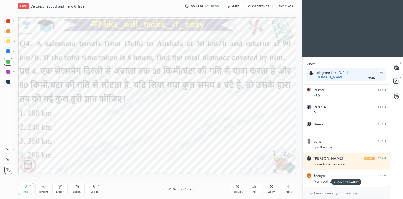
click at [339, 180] on div "JUMP TO LATEST" at bounding box center [346, 182] width 30 height 6
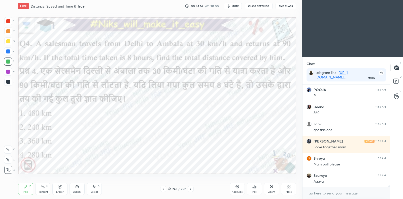
scroll to position [6675, 0]
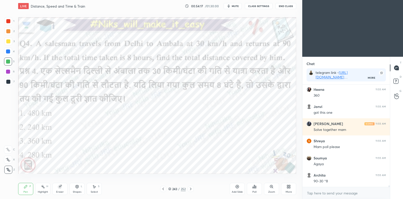
click at [238, 185] on icon at bounding box center [237, 186] width 4 height 4
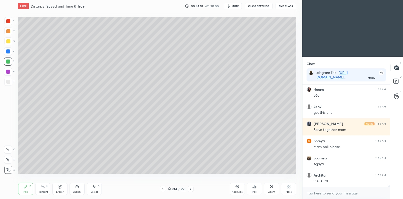
scroll to position [6692, 0]
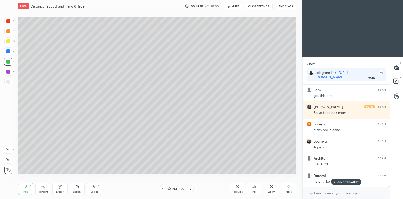
click at [11, 79] on div at bounding box center [8, 82] width 8 height 8
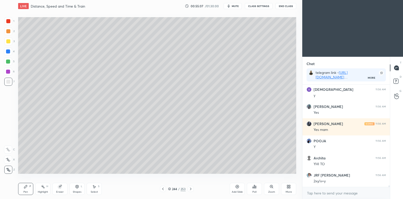
scroll to position [7031, 0]
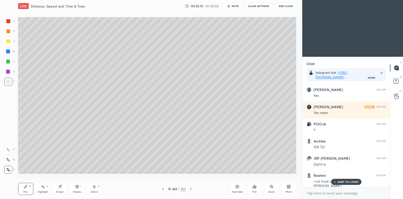
click at [337, 181] on p "JUMP TO LATEST" at bounding box center [348, 181] width 22 height 3
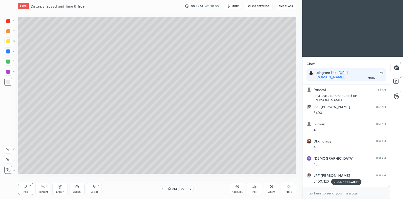
scroll to position [7133, 0]
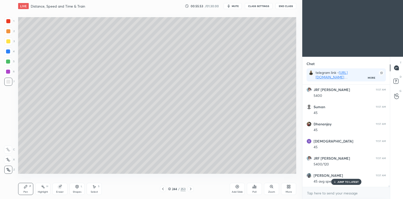
click at [9, 60] on div at bounding box center [8, 61] width 4 height 4
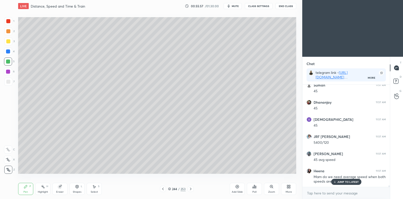
scroll to position [7172, 0]
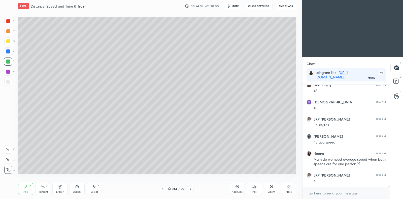
click at [9, 83] on div at bounding box center [8, 82] width 4 height 4
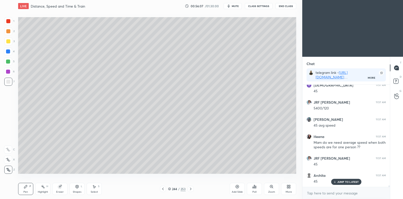
scroll to position [7206, 0]
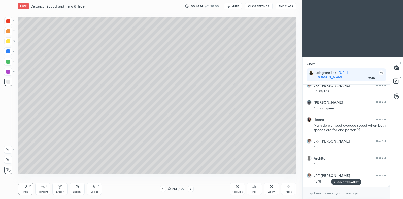
click at [9, 42] on div at bounding box center [8, 41] width 4 height 4
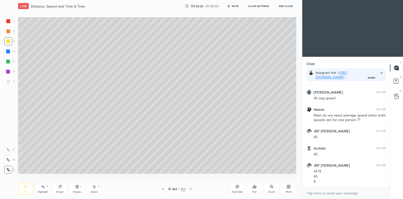
scroll to position [7234, 0]
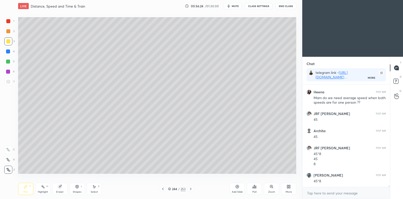
click at [164, 187] on icon at bounding box center [163, 189] width 4 height 4
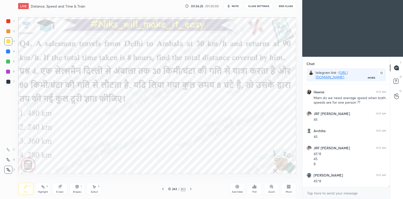
click at [255, 188] on icon at bounding box center [254, 186] width 4 height 4
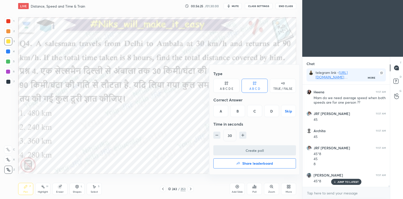
scroll to position [7251, 0]
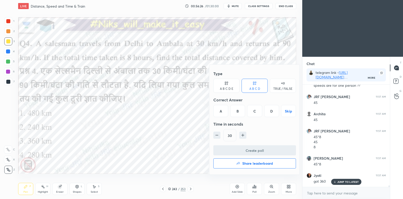
click at [255, 110] on div "C" at bounding box center [254, 111] width 15 height 12
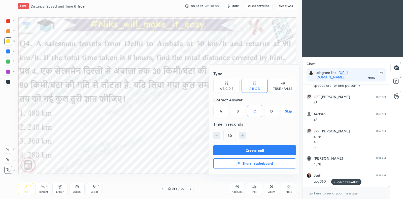
click at [253, 148] on button "Create poll" at bounding box center [254, 150] width 83 height 10
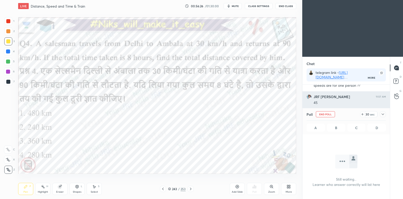
scroll to position [87, 86]
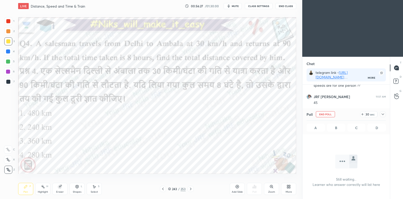
click at [382, 114] on icon at bounding box center [383, 114] width 4 height 4
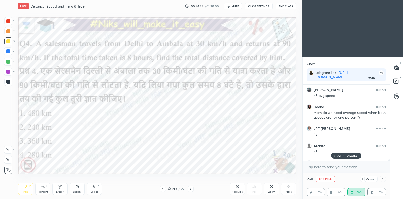
scroll to position [7217, 0]
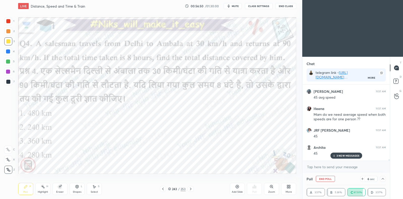
click at [348, 155] on p "3 NEW MESSAGES" at bounding box center [347, 155] width 23 height 3
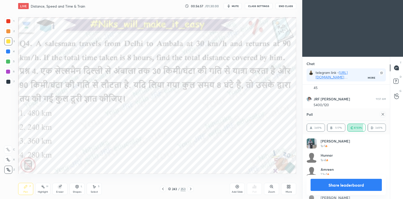
scroll to position [59, 78]
click at [385, 115] on div at bounding box center [383, 114] width 6 height 6
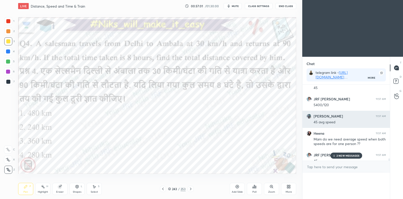
scroll to position [22, 78]
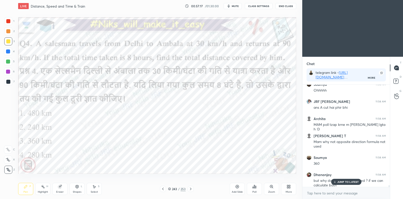
click at [192, 190] on icon at bounding box center [191, 189] width 4 height 4
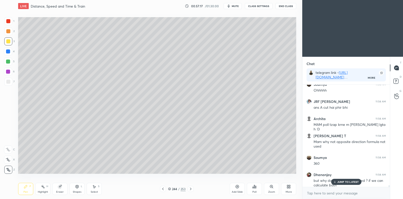
click at [190, 190] on icon at bounding box center [191, 189] width 4 height 4
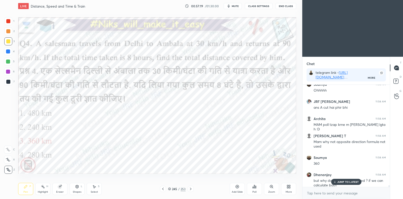
click at [336, 180] on div "JUMP TO LATEST" at bounding box center [346, 182] width 30 height 6
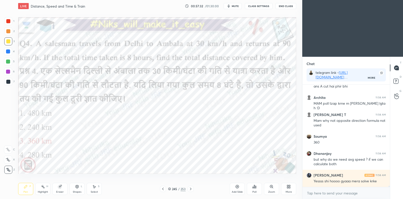
scroll to position [7431, 0]
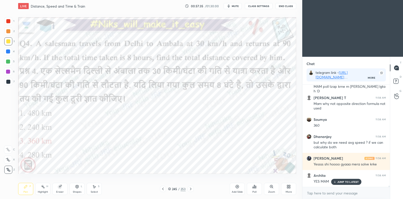
click at [235, 187] on icon at bounding box center [237, 186] width 4 height 4
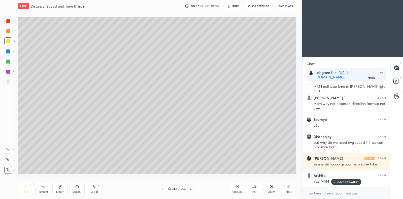
click at [8, 79] on div at bounding box center [8, 82] width 8 height 8
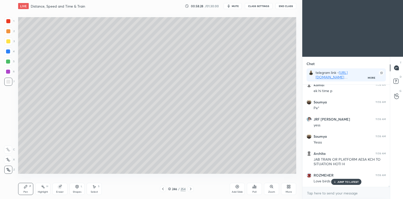
scroll to position [7590, 0]
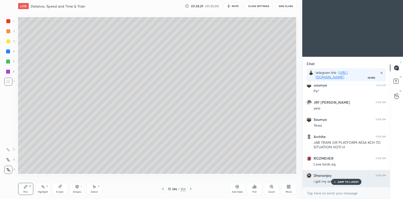
click at [344, 181] on p "JUMP TO LATEST" at bounding box center [348, 181] width 22 height 3
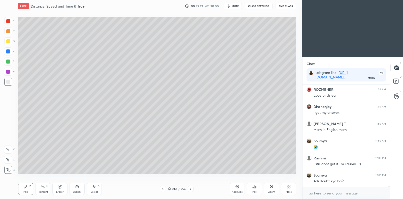
scroll to position [7677, 0]
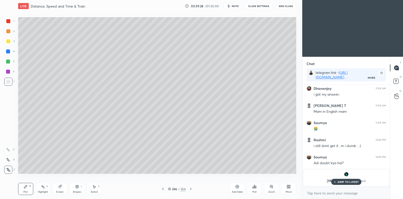
click at [162, 187] on icon at bounding box center [163, 189] width 4 height 4
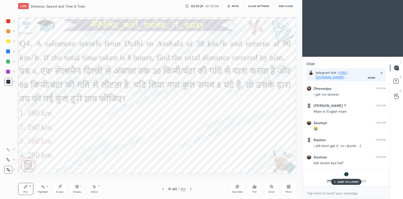
click at [163, 187] on icon at bounding box center [163, 189] width 4 height 4
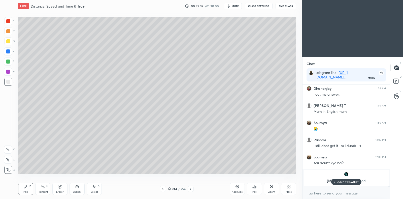
click at [352, 181] on p "JUMP TO LATEST" at bounding box center [348, 181] width 22 height 3
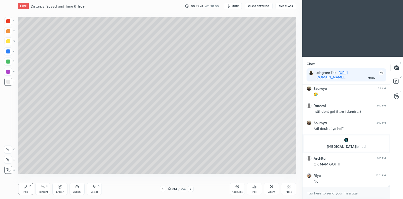
scroll to position [6412, 0]
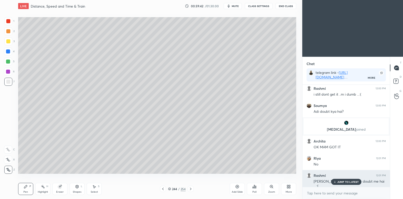
click at [340, 181] on p "JUMP TO LATEST" at bounding box center [348, 181] width 22 height 3
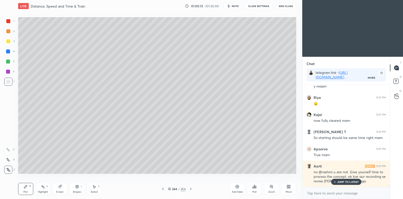
scroll to position [6541, 0]
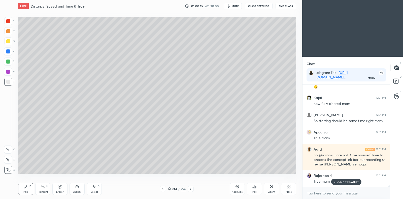
click at [337, 180] on p "JUMP TO LATEST" at bounding box center [348, 181] width 22 height 3
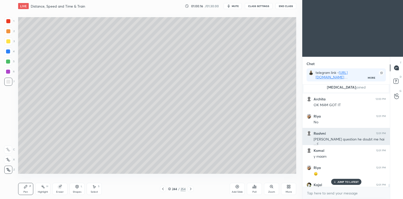
scroll to position [6454, 0]
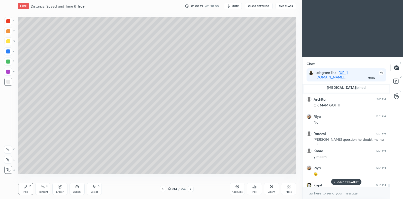
click at [192, 188] on icon at bounding box center [191, 189] width 4 height 4
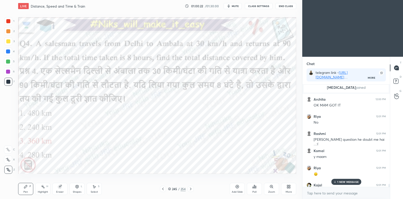
click at [191, 189] on icon at bounding box center [191, 189] width 4 height 4
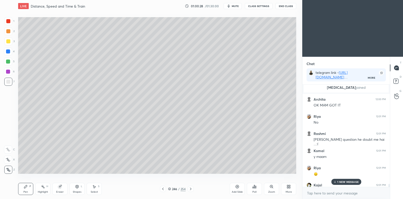
click at [347, 181] on p "1 NEW MESSAGE" at bounding box center [347, 181] width 21 height 3
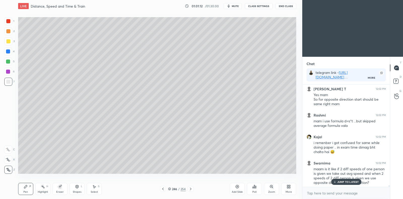
scroll to position [6689, 0]
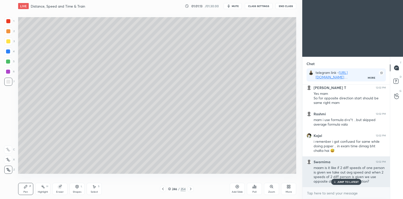
click at [343, 182] on p "JUMP TO LATEST" at bounding box center [348, 181] width 22 height 3
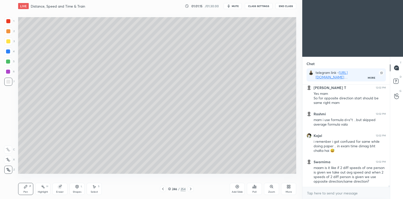
click at [8, 40] on div at bounding box center [8, 41] width 4 height 4
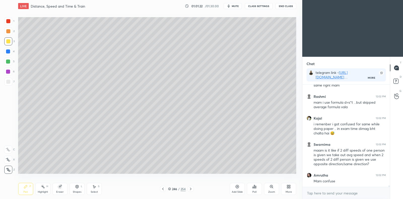
click at [164, 188] on icon at bounding box center [163, 189] width 4 height 4
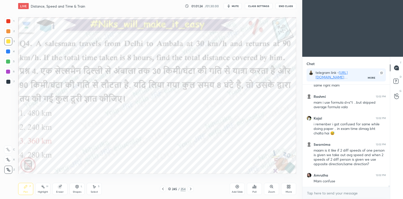
click at [164, 188] on icon at bounding box center [163, 189] width 4 height 4
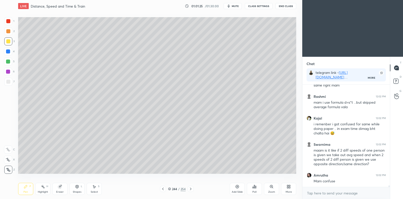
click at [190, 189] on icon at bounding box center [191, 189] width 4 height 4
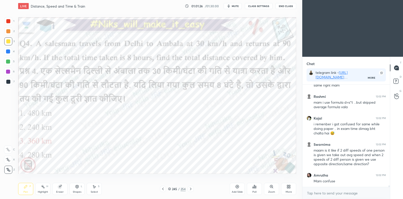
click at [191, 189] on icon at bounding box center [191, 189] width 4 height 4
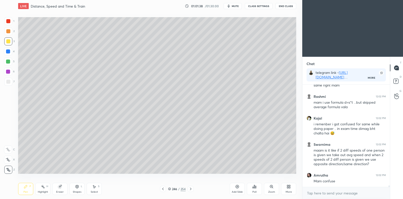
scroll to position [6723, 0]
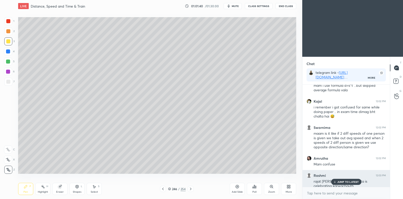
click at [345, 181] on p "JUMP TO LATEST" at bounding box center [348, 181] width 22 height 3
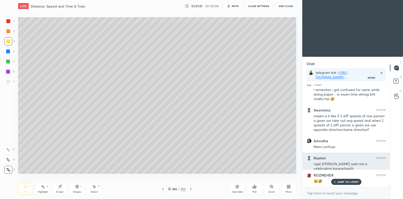
scroll to position [6757, 0]
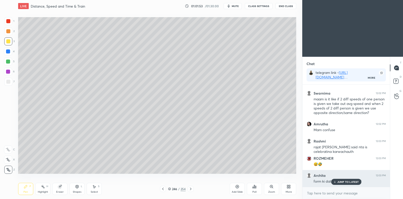
click at [340, 180] on p "JUMP TO LATEST" at bounding box center [348, 181] width 22 height 3
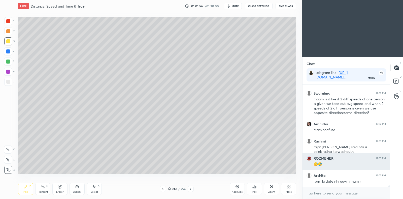
scroll to position [6784, 0]
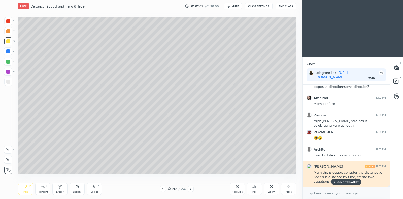
click at [348, 180] on div "JUMP TO LATEST" at bounding box center [346, 182] width 30 height 6
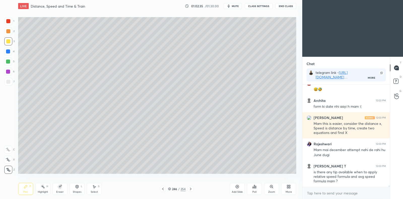
scroll to position [6849, 0]
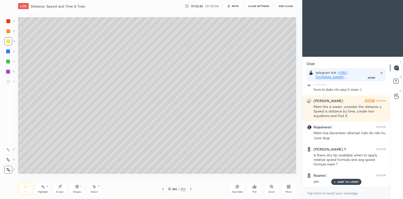
click at [347, 179] on div "yes" at bounding box center [350, 181] width 72 height 5
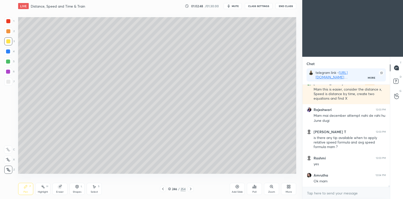
scroll to position [6883, 0]
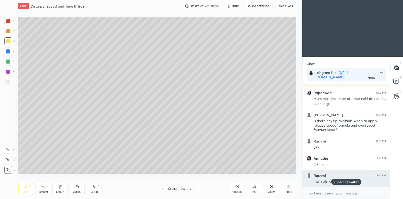
click at [344, 182] on p "JUMP TO LATEST" at bounding box center [348, 181] width 22 height 3
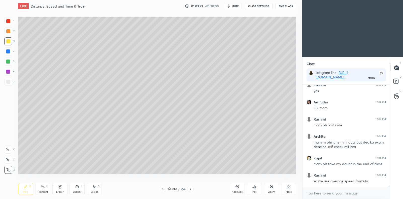
scroll to position [6956, 0]
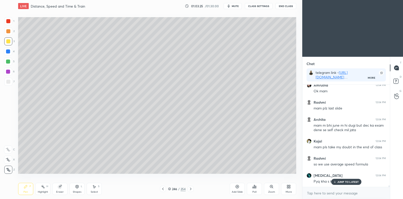
click at [161, 189] on icon at bounding box center [163, 189] width 4 height 4
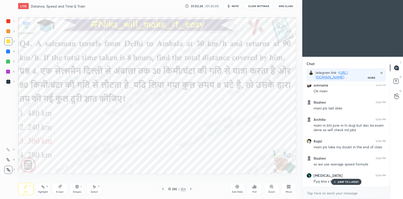
click at [190, 189] on icon at bounding box center [191, 189] width 4 height 4
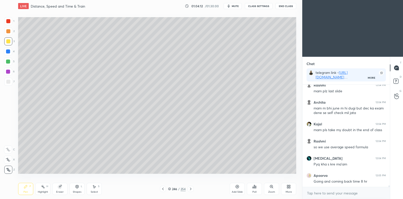
scroll to position [6991, 0]
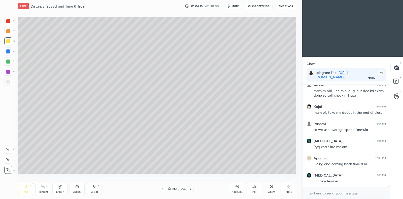
click at [162, 189] on icon at bounding box center [163, 189] width 4 height 4
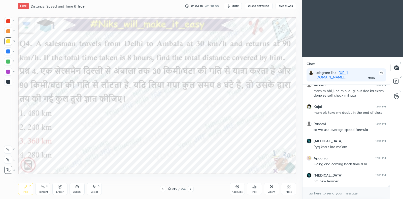
click at [9, 52] on div at bounding box center [8, 51] width 4 height 4
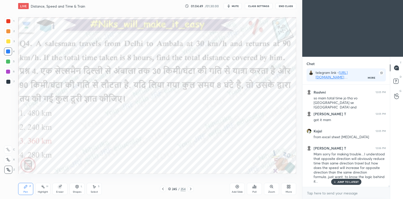
scroll to position [7108, 0]
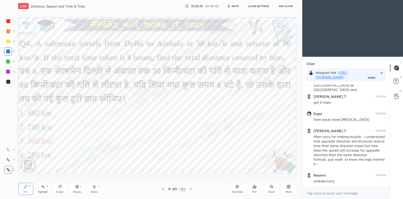
click at [193, 188] on div at bounding box center [191, 189] width 6 height 6
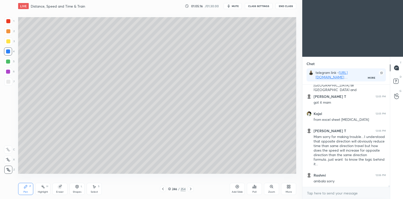
click at [238, 186] on icon at bounding box center [237, 186] width 4 height 4
click at [9, 44] on div at bounding box center [8, 41] width 8 height 8
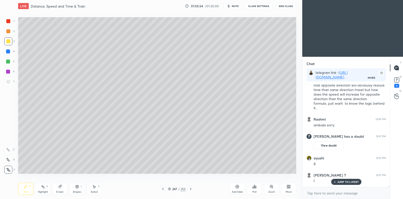
scroll to position [6921, 0]
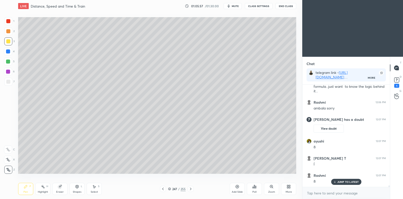
click at [8, 54] on div at bounding box center [8, 51] width 8 height 8
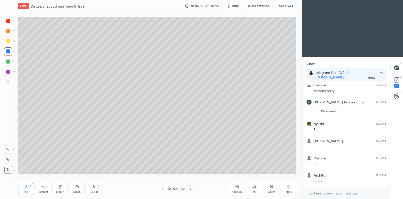
click at [7, 40] on div at bounding box center [8, 41] width 4 height 4
click at [8, 52] on div at bounding box center [8, 51] width 4 height 4
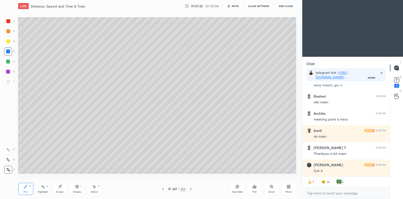
scroll to position [7306, 0]
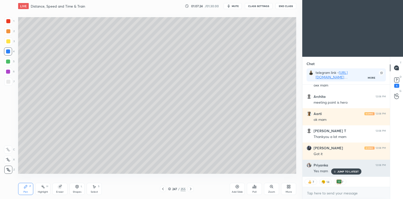
click at [339, 171] on p "JUMP TO LATEST" at bounding box center [348, 171] width 22 height 3
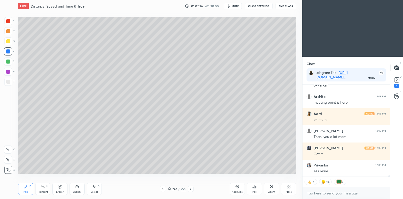
click at [170, 189] on icon at bounding box center [169, 188] width 3 height 3
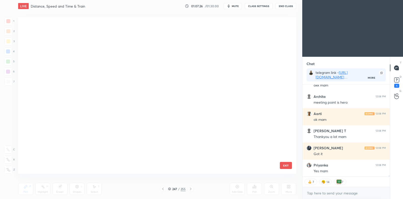
scroll to position [155, 276]
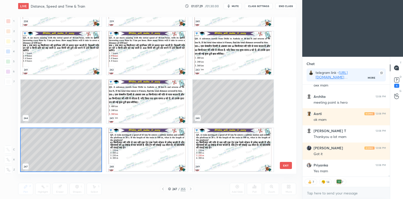
click at [131, 150] on img "grid" at bounding box center [147, 149] width 81 height 43
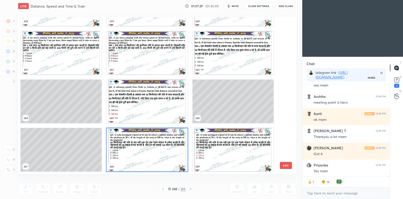
click at [131, 150] on img "grid" at bounding box center [147, 149] width 81 height 43
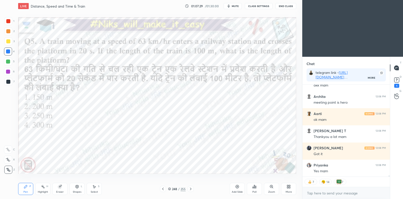
click at [132, 150] on img "grid" at bounding box center [147, 149] width 81 height 43
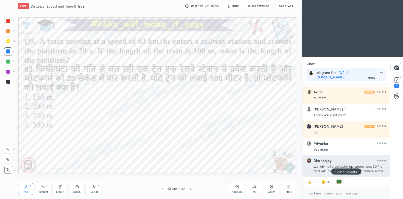
click at [340, 169] on div "JUMP TO LATEST" at bounding box center [346, 171] width 30 height 6
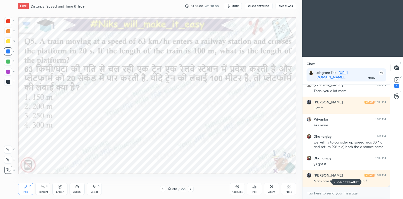
scroll to position [7369, 0]
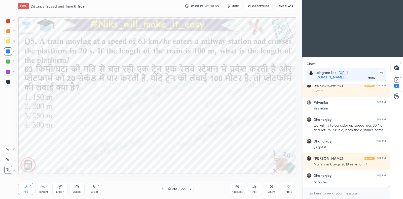
click at [9, 71] on div at bounding box center [8, 72] width 4 height 4
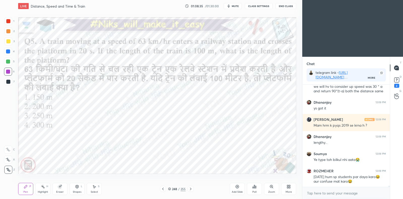
scroll to position [7425, 0]
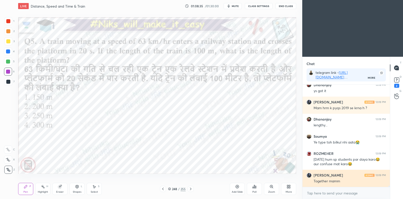
click at [338, 183] on div "Together mamm" at bounding box center [350, 181] width 72 height 5
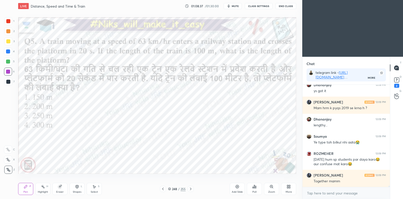
scroll to position [7442, 0]
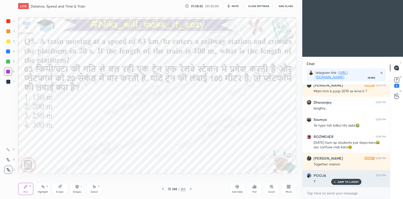
click at [349, 182] on p "JUMP TO LATEST" at bounding box center [348, 181] width 22 height 3
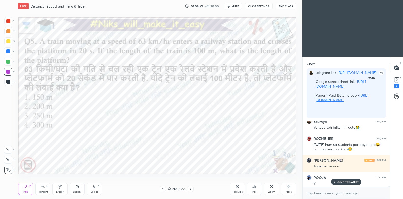
scroll to position [100, 86]
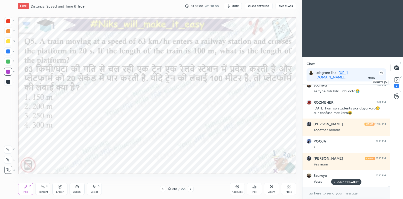
click at [396, 81] on icon at bounding box center [396, 81] width 1 height 1
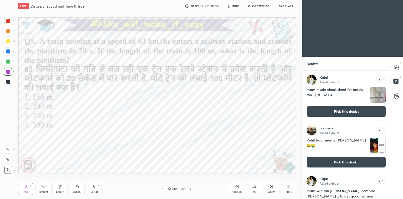
click at [344, 162] on button "Pick this doubt" at bounding box center [346, 161] width 79 height 11
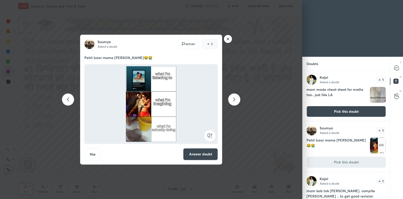
click at [228, 40] on rect at bounding box center [228, 39] width 8 height 8
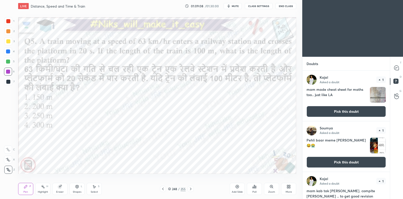
click at [402, 70] on div "T Messages (T)" at bounding box center [396, 68] width 13 height 14
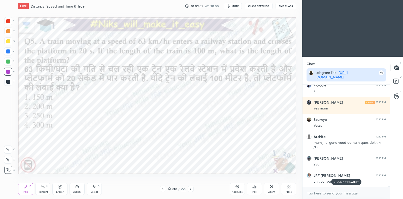
scroll to position [113, 86]
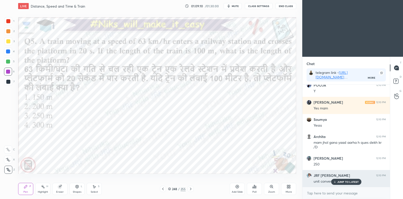
click at [342, 182] on p "JUMP TO LATEST" at bounding box center [348, 181] width 22 height 3
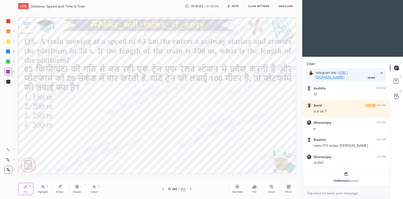
click at [60, 185] on icon at bounding box center [59, 186] width 3 height 3
click at [25, 187] on icon at bounding box center [25, 186] width 3 height 3
click at [236, 186] on icon at bounding box center [237, 187] width 2 height 2
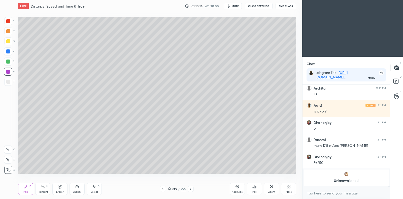
click at [165, 190] on icon at bounding box center [163, 189] width 4 height 4
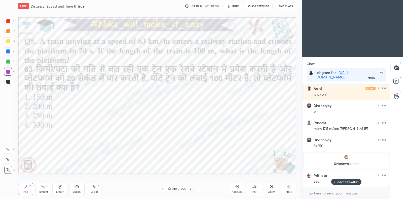
scroll to position [7783, 0]
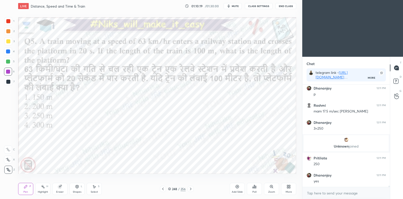
click at [192, 189] on icon at bounding box center [191, 189] width 4 height 4
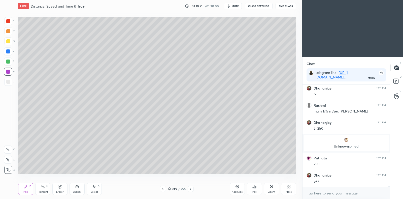
click at [9, 83] on div at bounding box center [8, 82] width 4 height 4
click at [78, 189] on div "Shapes L" at bounding box center [77, 189] width 15 height 12
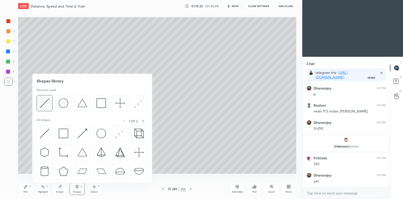
click at [48, 104] on img at bounding box center [45, 103] width 10 height 10
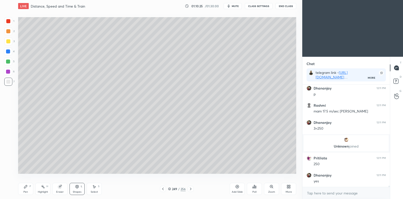
click at [24, 189] on div "Pen P" at bounding box center [25, 189] width 15 height 12
click at [78, 191] on div "Shapes" at bounding box center [77, 191] width 9 height 3
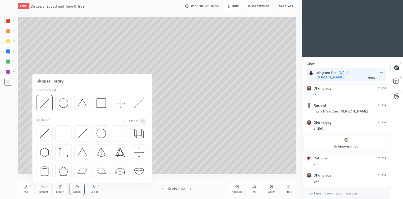
click at [143, 119] on icon at bounding box center [143, 121] width 4 height 4
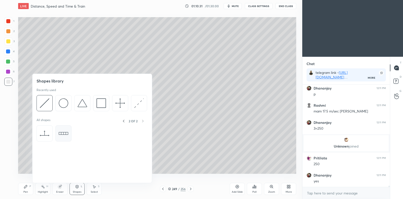
click at [70, 131] on div at bounding box center [63, 133] width 16 height 16
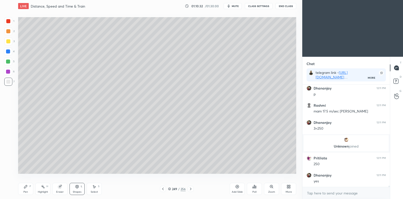
click at [5, 41] on div at bounding box center [8, 41] width 8 height 8
click at [25, 191] on div "Pen" at bounding box center [25, 191] width 5 height 3
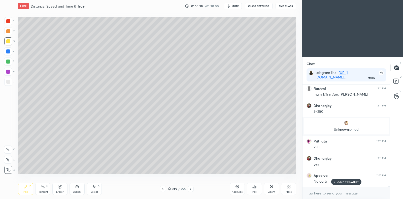
scroll to position [7818, 0]
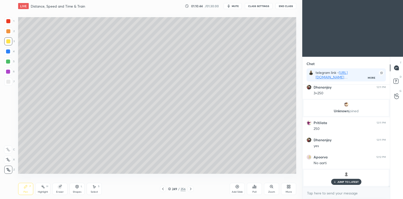
click at [94, 188] on icon at bounding box center [94, 186] width 4 height 4
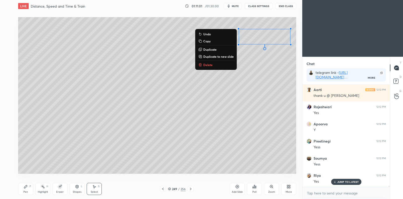
scroll to position [7960, 0]
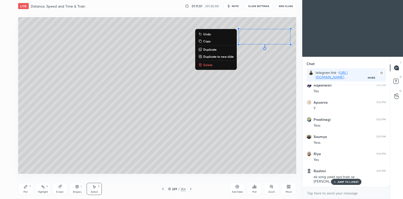
click at [187, 75] on div "0 ° Undo Copy Duplicate Duplicate to new slide Delete" at bounding box center [157, 95] width 278 height 156
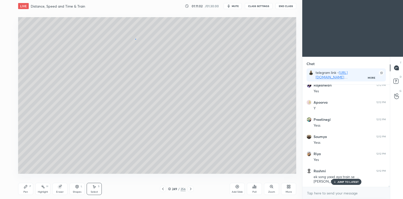
scroll to position [7977, 0]
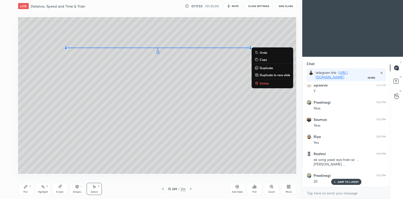
click at [159, 45] on div "0 ° Undo Copy Duplicate Duplicate to new slide Delete" at bounding box center [157, 95] width 278 height 156
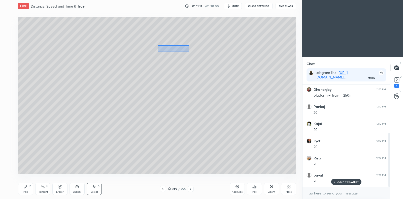
scroll to position [91, 0]
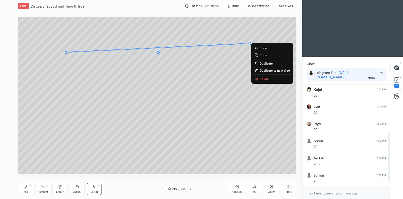
click at [265, 80] on p "Delete" at bounding box center [263, 79] width 9 height 4
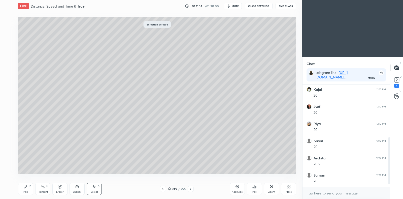
click at [75, 191] on div "Shapes" at bounding box center [77, 191] width 9 height 3
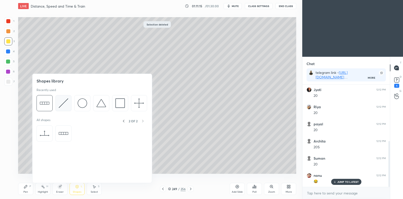
click at [63, 105] on img at bounding box center [64, 103] width 10 height 10
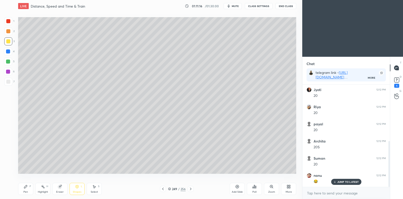
click at [10, 82] on div at bounding box center [8, 82] width 4 height 4
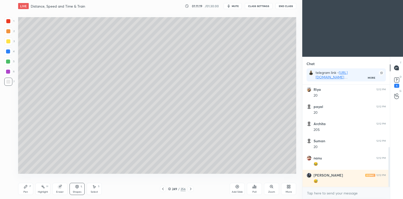
scroll to position [159, 0]
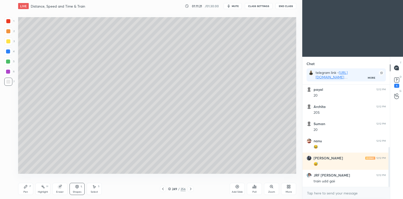
click at [62, 189] on div "Eraser" at bounding box center [59, 189] width 15 height 12
click at [11, 158] on div at bounding box center [8, 159] width 8 height 8
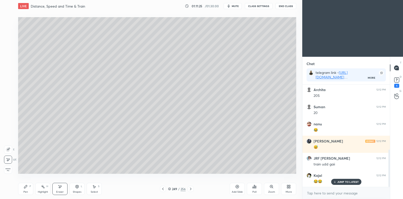
click at [78, 188] on div "Shapes L" at bounding box center [77, 189] width 15 height 12
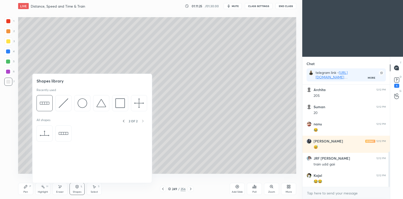
scroll to position [194, 0]
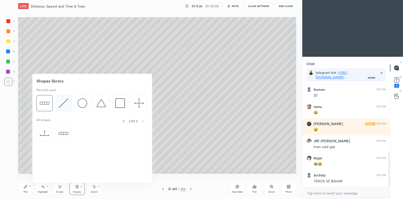
click at [62, 103] on img at bounding box center [64, 103] width 10 height 10
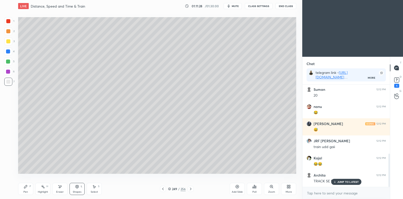
scroll to position [211, 0]
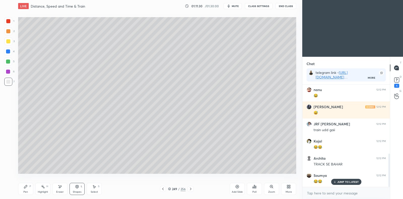
click at [97, 189] on div "Select S" at bounding box center [94, 189] width 15 height 12
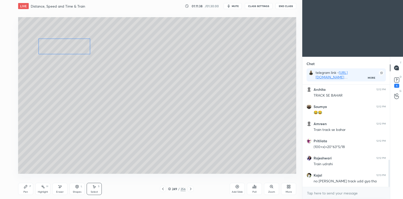
scroll to position [296, 0]
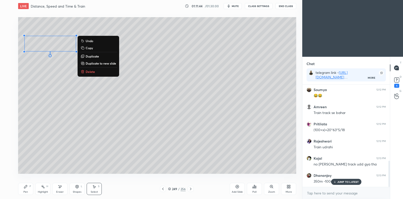
click at [58, 69] on div "0 ° Undo Copy Duplicate Duplicate to new slide Delete" at bounding box center [157, 95] width 278 height 156
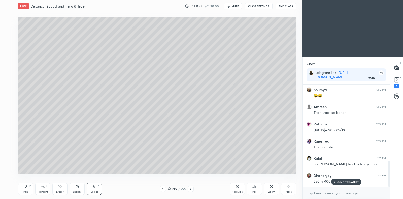
click at [28, 190] on div "Pen P" at bounding box center [25, 189] width 15 height 12
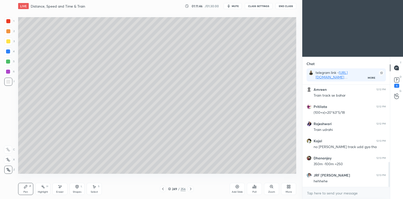
click at [9, 44] on div at bounding box center [8, 41] width 8 height 8
click at [94, 188] on div "Select S" at bounding box center [94, 189] width 15 height 12
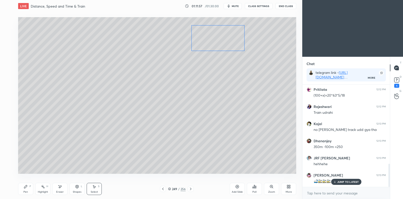
scroll to position [348, 0]
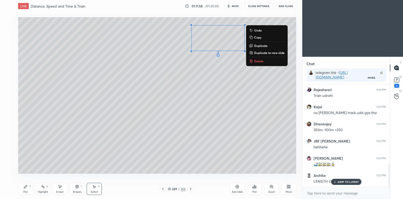
click at [185, 76] on div "0 ° Undo Copy Duplicate Duplicate to new slide Delete" at bounding box center [157, 95] width 278 height 156
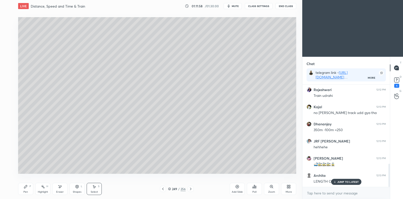
click at [25, 193] on div "Pen P" at bounding box center [25, 189] width 15 height 12
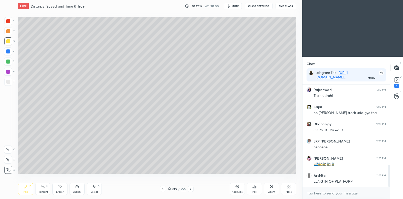
scroll to position [365, 0]
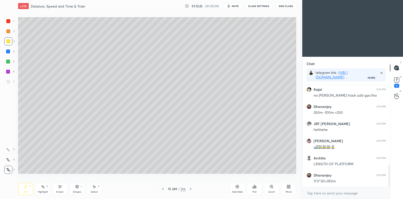
click at [61, 188] on icon at bounding box center [60, 186] width 4 height 4
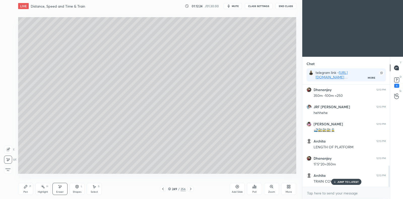
click at [28, 184] on div "Pen P" at bounding box center [25, 189] width 15 height 12
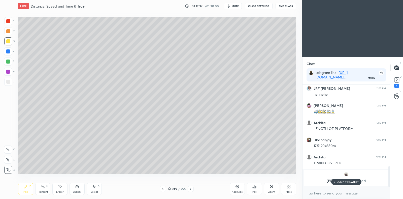
click at [9, 83] on div at bounding box center [8, 82] width 4 height 4
click at [164, 189] on icon at bounding box center [163, 189] width 4 height 4
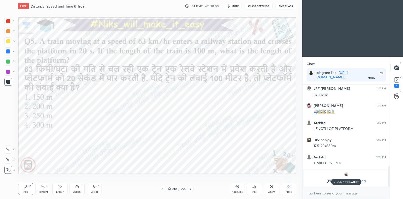
click at [191, 190] on icon at bounding box center [191, 189] width 4 height 4
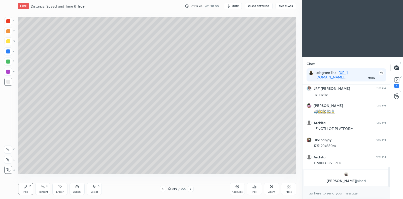
scroll to position [418, 0]
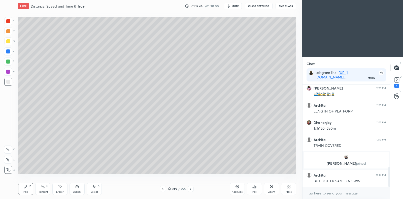
click at [162, 189] on icon at bounding box center [163, 189] width 4 height 4
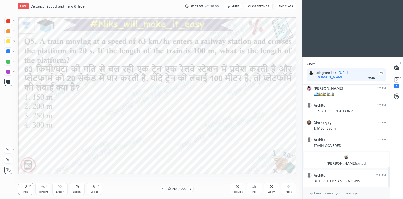
click at [191, 190] on icon at bounding box center [191, 189] width 4 height 4
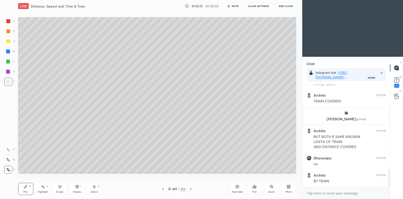
scroll to position [479, 0]
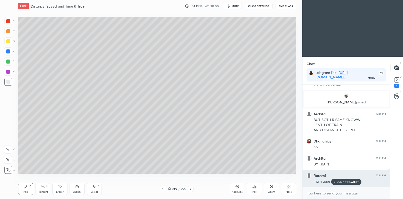
click at [347, 183] on p "JUMP TO LATEST" at bounding box center [348, 181] width 22 height 3
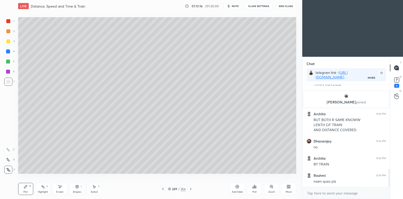
click at [164, 189] on icon at bounding box center [163, 189] width 4 height 4
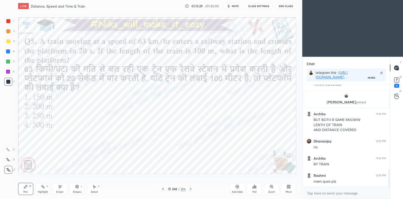
scroll to position [496, 0]
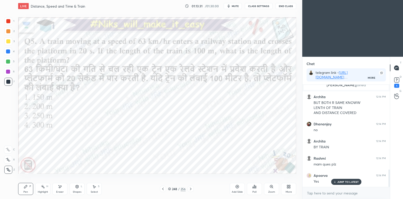
click at [356, 182] on p "JUMP TO LATEST" at bounding box center [348, 181] width 22 height 3
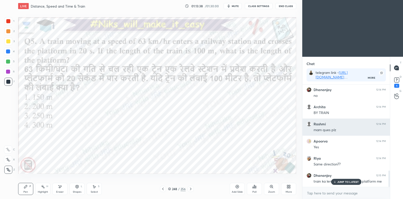
scroll to position [548, 0]
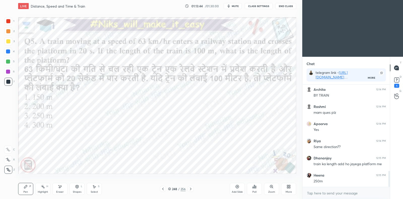
click at [8, 62] on div at bounding box center [8, 61] width 4 height 4
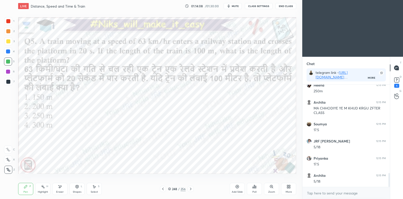
scroll to position [655, 0]
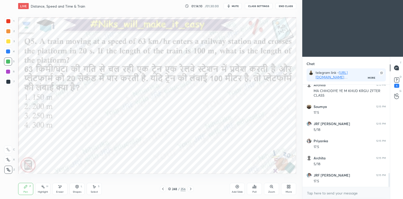
click at [8, 52] on div at bounding box center [8, 51] width 4 height 4
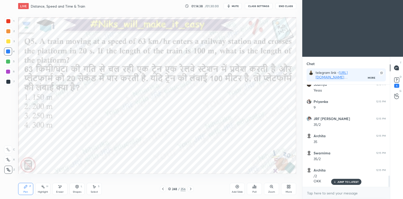
scroll to position [814, 0]
click at [191, 188] on icon at bounding box center [191, 189] width 4 height 4
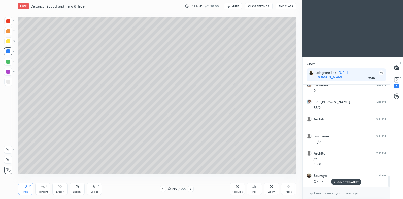
click at [9, 81] on div at bounding box center [8, 82] width 4 height 4
click at [8, 40] on div at bounding box center [8, 41] width 4 height 4
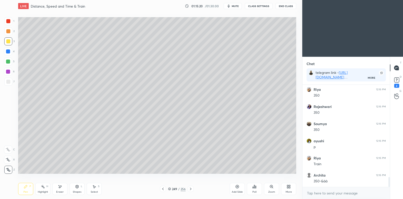
scroll to position [985, 0]
click at [162, 188] on icon at bounding box center [163, 189] width 4 height 4
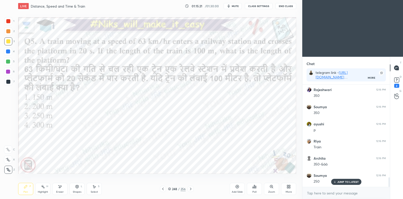
scroll to position [1019, 0]
click at [254, 186] on icon at bounding box center [254, 186] width 1 height 3
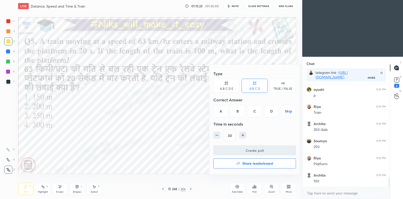
click at [254, 109] on div "C" at bounding box center [254, 111] width 15 height 12
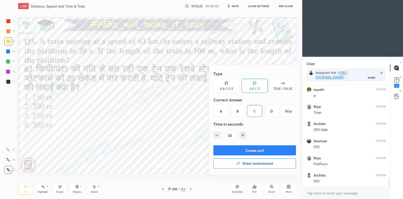
click at [256, 150] on button "Create poll" at bounding box center [254, 150] width 83 height 10
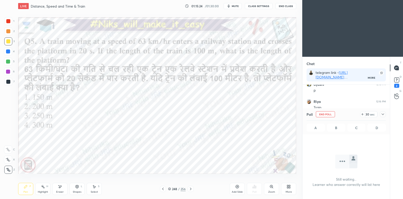
scroll to position [1, 2]
click at [383, 114] on icon at bounding box center [383, 114] width 4 height 4
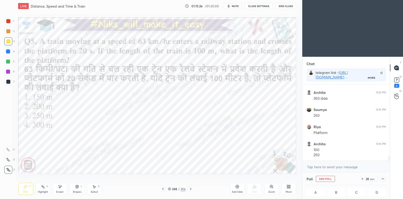
scroll to position [0, 2]
click at [392, 83] on div "2" at bounding box center [397, 81] width 10 height 9
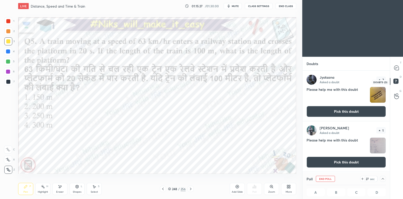
scroll to position [100, 86]
click at [353, 113] on button "Pick this doubt" at bounding box center [346, 111] width 79 height 11
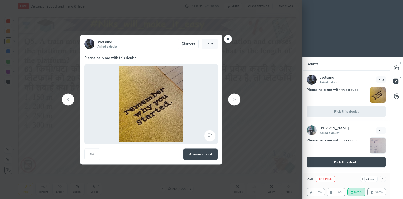
click at [229, 40] on rect at bounding box center [228, 39] width 8 height 8
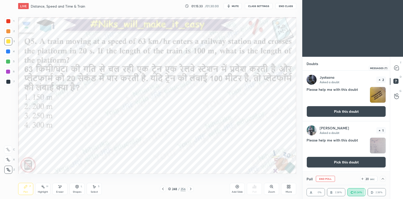
click at [396, 67] on icon at bounding box center [396, 67] width 5 height 5
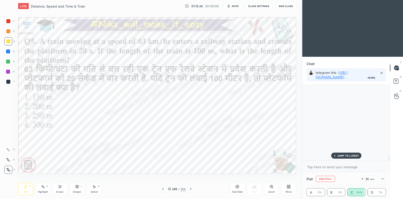
scroll to position [1050, 0]
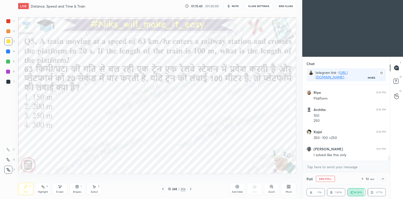
click at [170, 189] on icon at bounding box center [169, 188] width 3 height 3
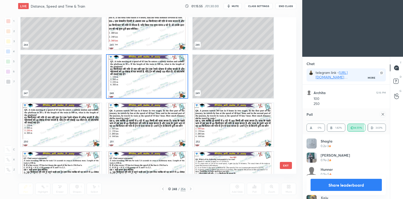
click at [384, 113] on icon at bounding box center [383, 114] width 4 height 4
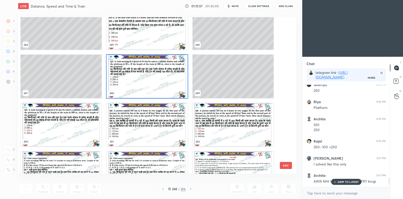
click at [341, 183] on p "JUMP TO LATEST" at bounding box center [348, 181] width 22 height 3
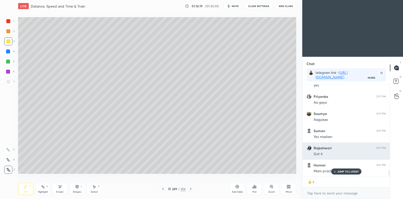
click at [339, 170] on p "JUMP TO LATEST" at bounding box center [348, 171] width 22 height 3
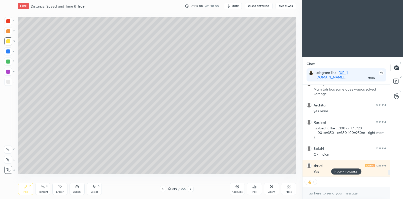
scroll to position [1468, 0]
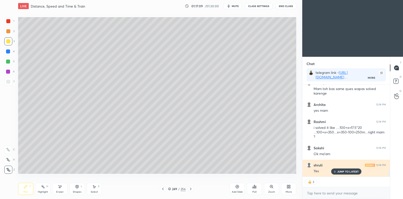
click at [348, 172] on p "JUMP TO LATEST" at bounding box center [348, 171] width 22 height 3
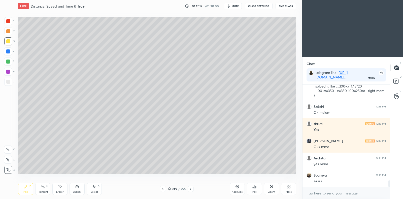
scroll to position [1526, 0]
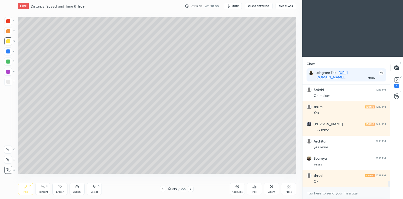
click at [163, 189] on icon at bounding box center [163, 189] width 4 height 4
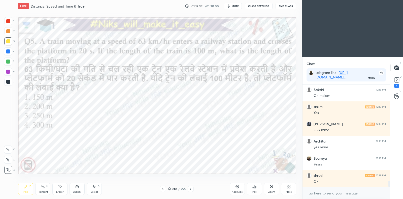
click at [192, 188] on icon at bounding box center [191, 189] width 4 height 4
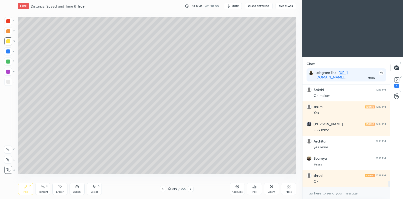
click at [192, 188] on icon at bounding box center [191, 189] width 4 height 4
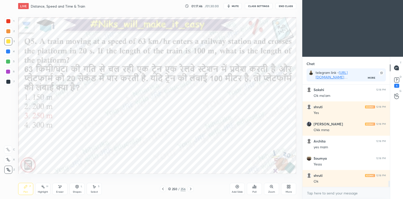
click at [164, 188] on icon at bounding box center [163, 189] width 4 height 4
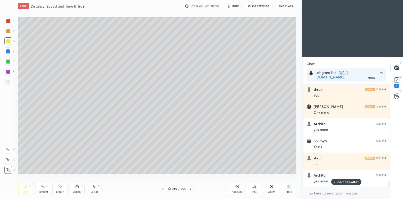
scroll to position [1578, 0]
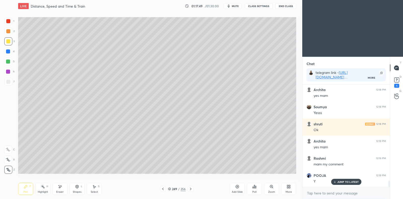
click at [164, 189] on icon at bounding box center [163, 189] width 4 height 4
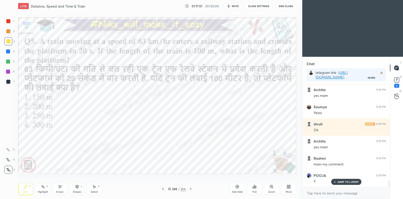
click at [44, 188] on icon at bounding box center [43, 186] width 4 height 4
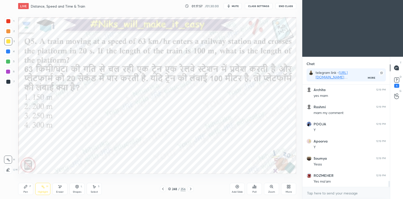
scroll to position [1647, 0]
click at [193, 187] on div at bounding box center [191, 189] width 6 height 6
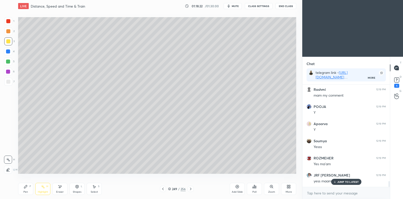
scroll to position [1663, 0]
click at [192, 189] on icon at bounding box center [191, 189] width 4 height 4
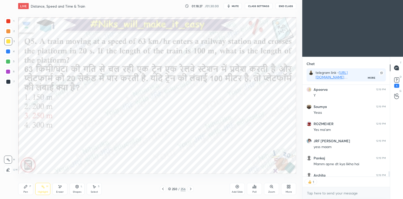
scroll to position [2, 2]
click at [161, 187] on icon at bounding box center [163, 189] width 4 height 4
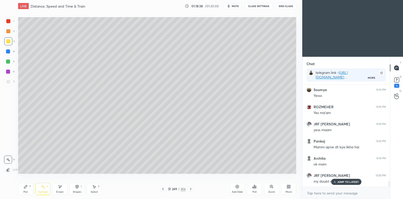
scroll to position [1715, 0]
click at [341, 179] on div "JUMP TO LATEST" at bounding box center [346, 182] width 30 height 6
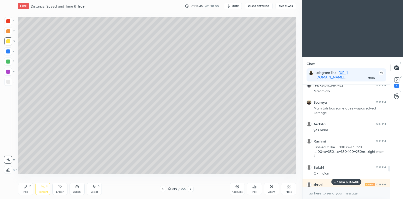
scroll to position [1447, 0]
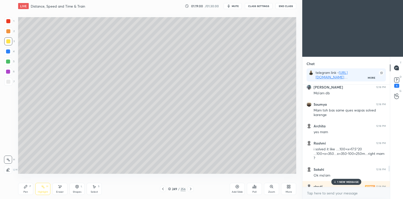
click at [238, 189] on div "Add Slide" at bounding box center [237, 189] width 15 height 12
click at [27, 188] on icon at bounding box center [26, 186] width 4 height 4
click at [161, 188] on icon at bounding box center [163, 189] width 4 height 4
click at [190, 189] on icon at bounding box center [191, 189] width 4 height 4
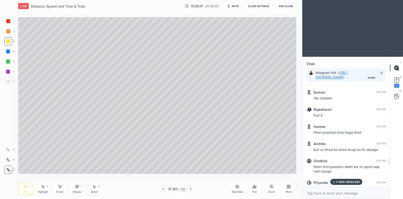
scroll to position [1261, 0]
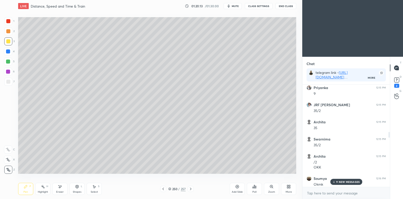
click at [345, 183] on p "9 NEW MESSAGES" at bounding box center [347, 181] width 23 height 3
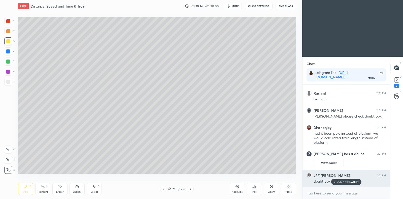
click at [345, 182] on p "JUMP TO LATEST" at bounding box center [348, 181] width 22 height 3
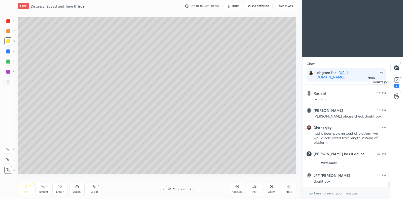
click at [396, 81] on icon at bounding box center [396, 81] width 1 height 1
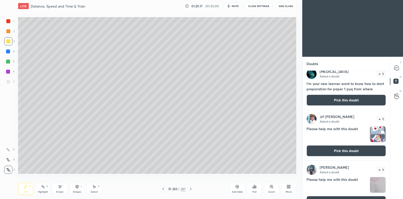
scroll to position [61, 0]
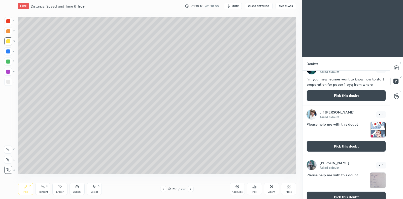
click at [335, 149] on button "Pick this doubt" at bounding box center [346, 146] width 79 height 11
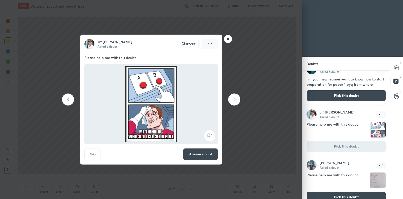
click at [199, 153] on button "Answer doubt" at bounding box center [200, 154] width 35 height 12
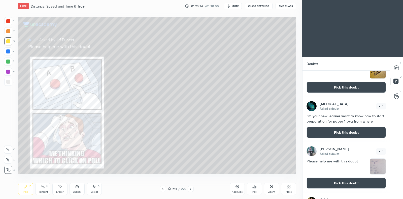
scroll to position [26, 0]
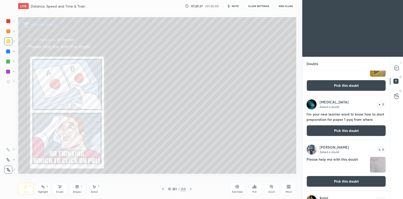
click at [325, 183] on button "Pick this doubt" at bounding box center [346, 181] width 79 height 11
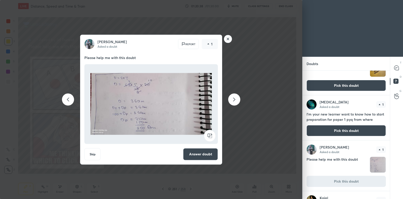
click at [199, 156] on button "Answer doubt" at bounding box center [200, 154] width 35 height 12
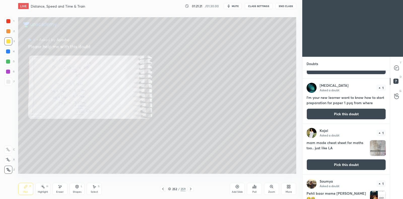
scroll to position [44, 0]
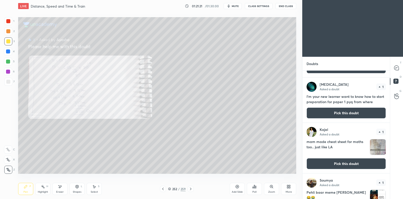
click at [338, 166] on button "Pick this doubt" at bounding box center [346, 163] width 79 height 11
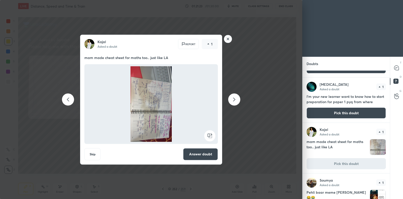
click at [226, 39] on rect at bounding box center [228, 39] width 8 height 8
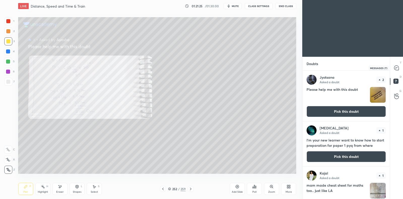
click at [397, 67] on icon at bounding box center [396, 67] width 2 height 0
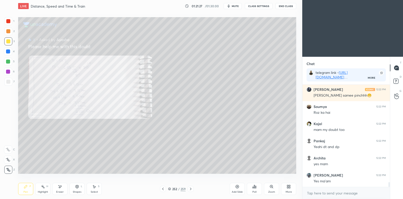
scroll to position [2063, 0]
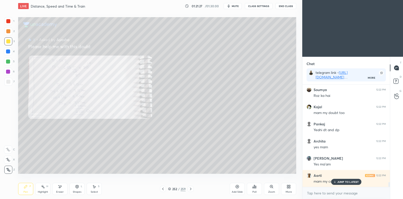
click at [192, 187] on icon at bounding box center [191, 189] width 4 height 4
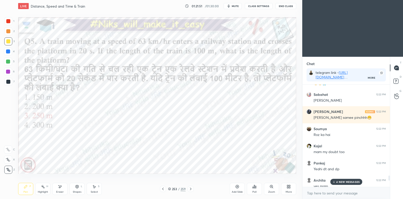
scroll to position [2137, 0]
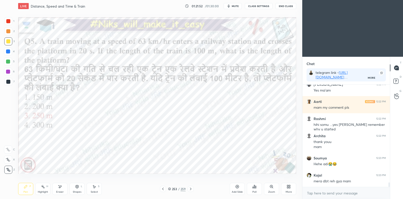
click at [164, 188] on icon at bounding box center [163, 189] width 4 height 4
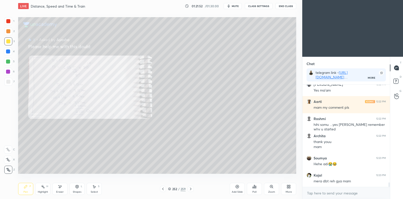
click at [163, 188] on icon at bounding box center [163, 189] width 4 height 4
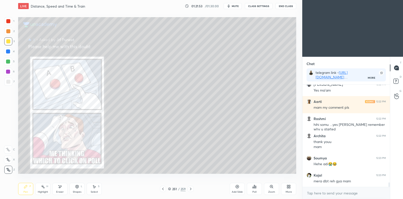
click at [162, 189] on icon at bounding box center [163, 189] width 4 height 4
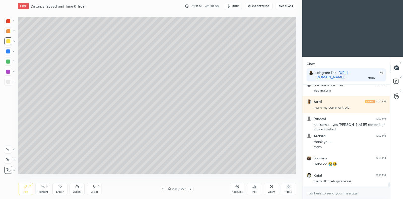
click at [163, 187] on icon at bounding box center [163, 189] width 4 height 4
click at [42, 191] on div "Highlight" at bounding box center [43, 191] width 10 height 3
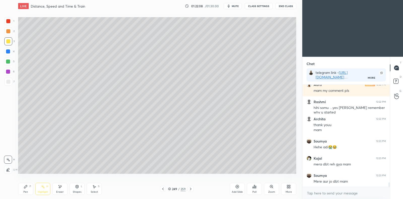
scroll to position [2171, 0]
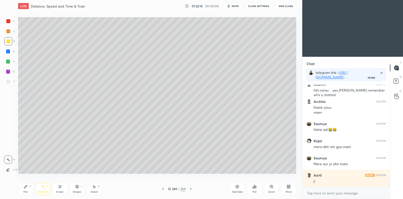
click at [190, 188] on icon at bounding box center [191, 188] width 2 height 3
click at [395, 79] on rect at bounding box center [395, 81] width 5 height 5
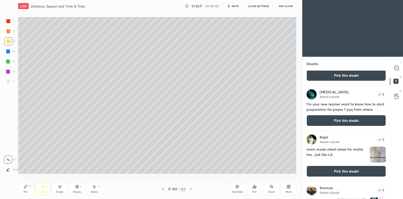
scroll to position [45, 0]
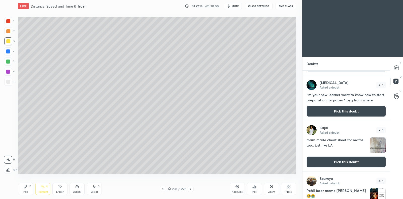
click at [335, 163] on button "Pick this doubt" at bounding box center [346, 161] width 79 height 11
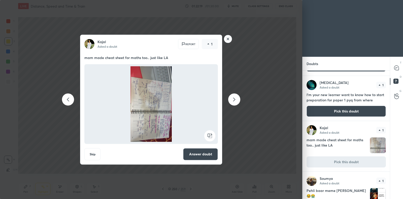
click at [209, 131] on rect at bounding box center [209, 135] width 11 height 11
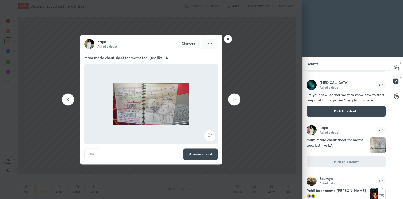
click at [209, 134] on rect at bounding box center [209, 135] width 11 height 11
click at [210, 134] on rect at bounding box center [209, 135] width 11 height 11
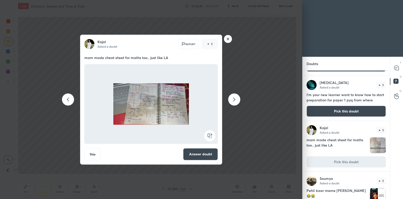
click at [203, 153] on button "Answer doubt" at bounding box center [200, 154] width 35 height 12
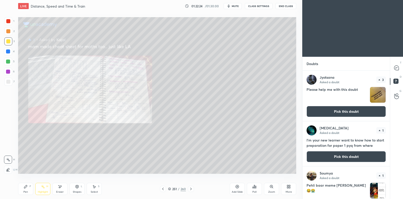
click at [271, 186] on icon at bounding box center [271, 186] width 3 height 3
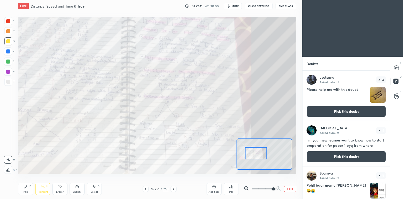
click at [288, 188] on button "EXIT" at bounding box center [290, 189] width 12 height 6
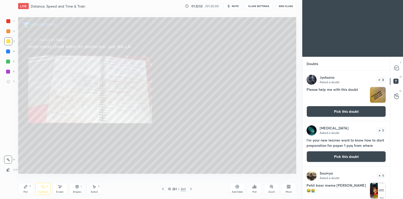
click at [26, 191] on div "Pen" at bounding box center [25, 191] width 5 height 3
click at [398, 67] on icon at bounding box center [396, 67] width 5 height 5
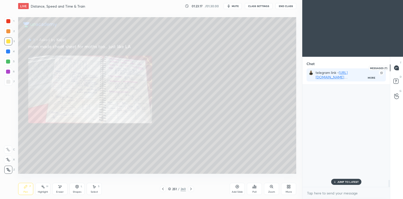
scroll to position [100, 86]
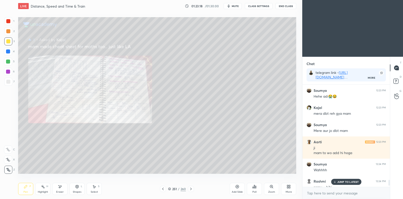
click at [191, 190] on icon at bounding box center [191, 189] width 4 height 4
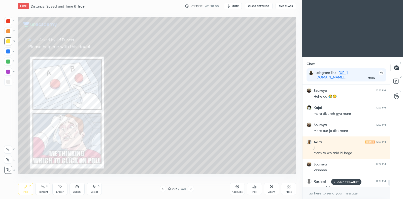
click at [191, 189] on icon at bounding box center [191, 189] width 4 height 4
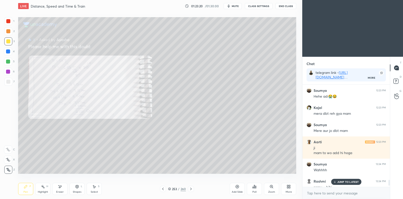
click at [191, 188] on icon at bounding box center [191, 188] width 2 height 3
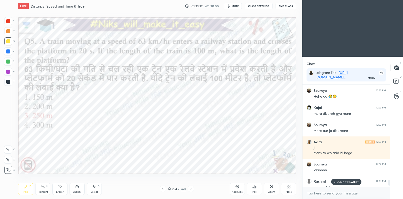
click at [192, 189] on icon at bounding box center [191, 189] width 4 height 4
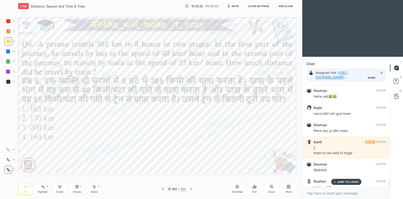
click at [346, 182] on p "JUMP TO LATEST" at bounding box center [348, 181] width 22 height 3
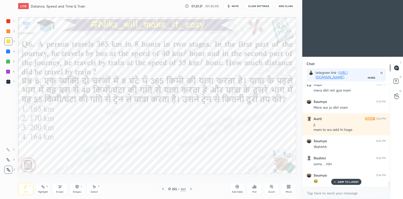
scroll to position [1747, 0]
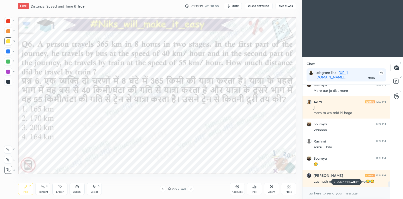
click at [169, 189] on icon at bounding box center [169, 189] width 3 height 1
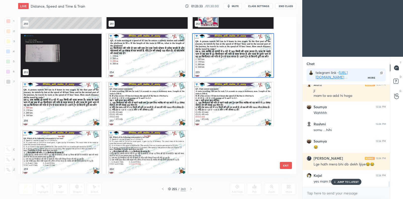
scroll to position [4048, 0]
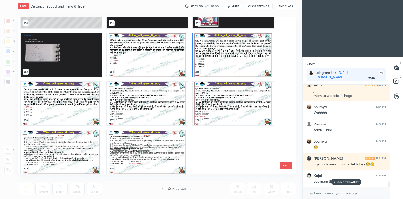
click at [230, 52] on img "grid" at bounding box center [233, 54] width 81 height 43
click at [230, 53] on img "grid" at bounding box center [233, 54] width 81 height 43
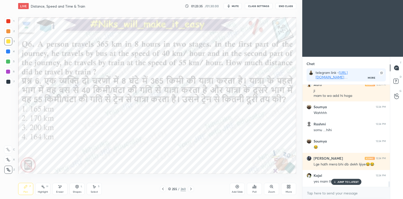
click at [230, 54] on img "grid" at bounding box center [233, 54] width 81 height 43
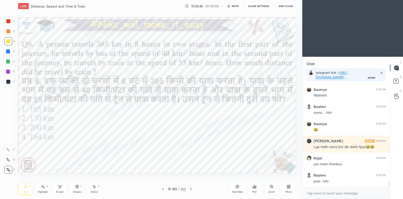
click at [10, 33] on div at bounding box center [8, 31] width 8 height 8
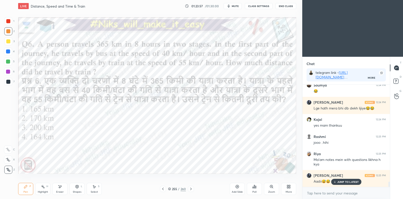
scroll to position [1837, 0]
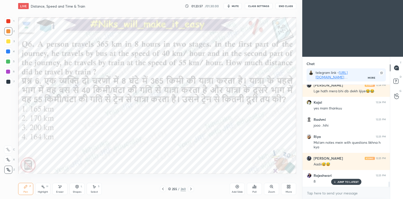
click at [6, 51] on div at bounding box center [8, 51] width 4 height 4
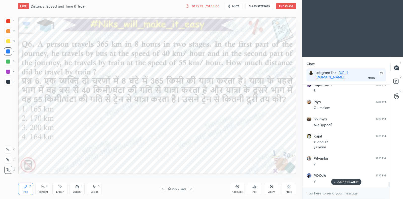
scroll to position [1962, 0]
click at [239, 188] on icon at bounding box center [237, 186] width 4 height 4
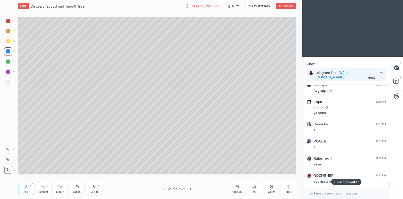
click at [10, 82] on div at bounding box center [8, 82] width 4 height 4
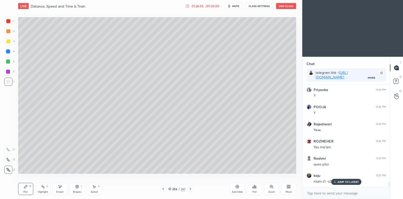
click at [163, 190] on icon at bounding box center [163, 189] width 4 height 4
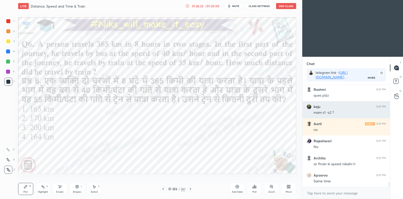
scroll to position [2082, 0]
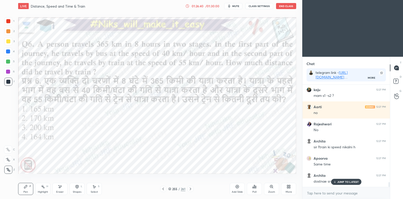
click at [8, 21] on div at bounding box center [8, 21] width 4 height 4
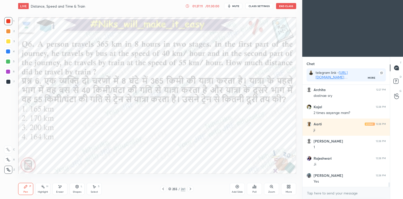
scroll to position [2185, 0]
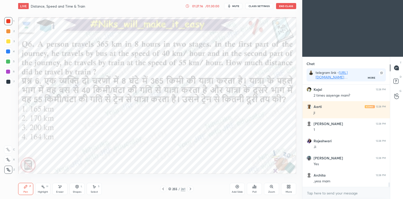
click at [190, 189] on icon at bounding box center [190, 189] width 4 height 4
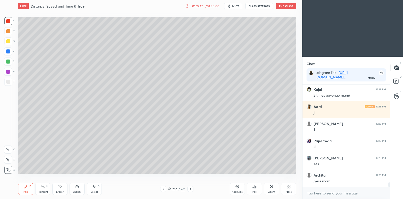
click at [161, 190] on icon at bounding box center [163, 189] width 4 height 4
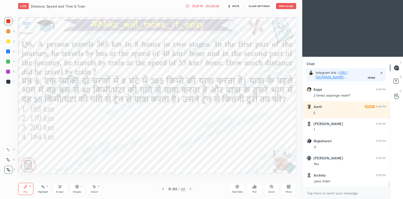
click at [191, 188] on icon at bounding box center [190, 189] width 4 height 4
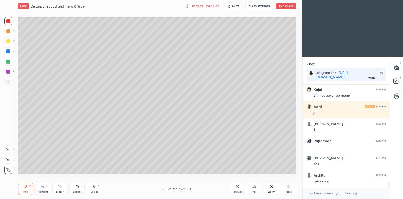
click at [8, 79] on div at bounding box center [8, 82] width 8 height 8
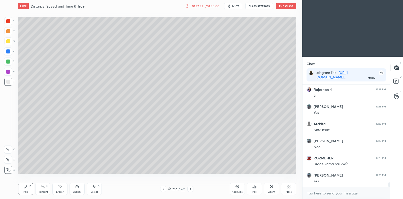
scroll to position [2253, 0]
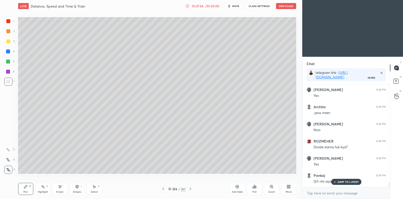
click at [236, 187] on icon at bounding box center [237, 186] width 4 height 4
click at [163, 188] on icon at bounding box center [163, 189] width 4 height 4
click at [164, 188] on icon at bounding box center [163, 189] width 4 height 4
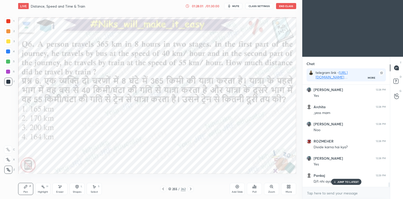
click at [191, 189] on icon at bounding box center [191, 188] width 2 height 3
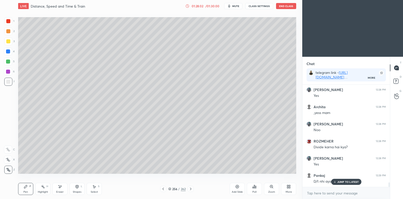
click at [190, 189] on icon at bounding box center [191, 189] width 4 height 4
click at [62, 184] on div "Eraser" at bounding box center [59, 189] width 15 height 12
click at [24, 187] on icon at bounding box center [25, 186] width 3 height 3
click at [335, 181] on icon at bounding box center [335, 182] width 0 height 2
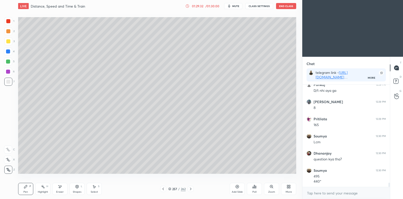
scroll to position [2361, 0]
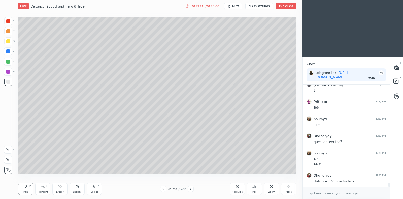
click at [8, 43] on div at bounding box center [8, 41] width 4 height 4
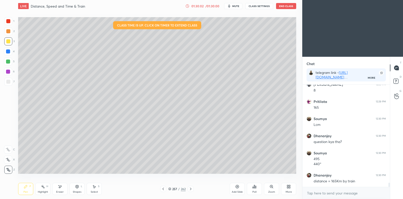
click at [62, 186] on div "Eraser" at bounding box center [59, 189] width 15 height 12
click at [25, 187] on icon at bounding box center [25, 186] width 3 height 3
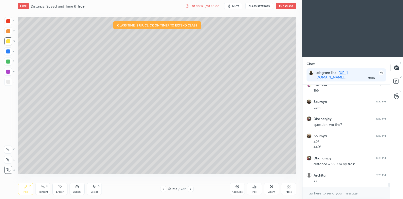
click at [10, 81] on div at bounding box center [8, 82] width 4 height 4
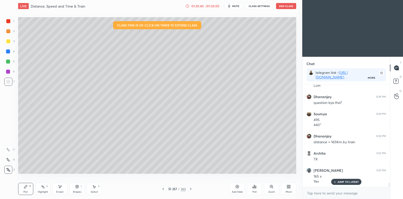
scroll to position [2418, 0]
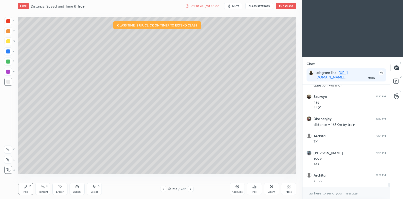
click at [238, 184] on icon at bounding box center [237, 186] width 4 height 4
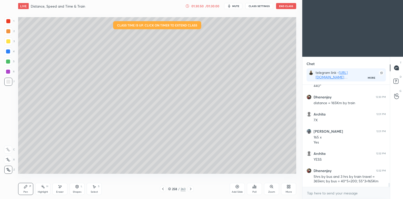
click at [164, 187] on icon at bounding box center [163, 189] width 4 height 4
click at [163, 187] on icon at bounding box center [163, 189] width 4 height 4
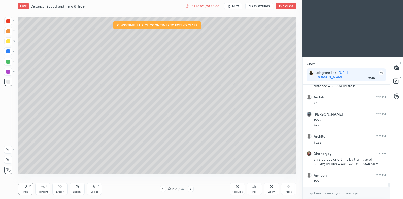
click at [163, 187] on icon at bounding box center [163, 189] width 4 height 4
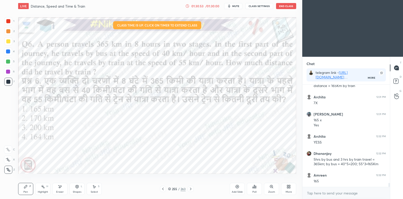
click at [253, 186] on icon at bounding box center [254, 186] width 4 height 4
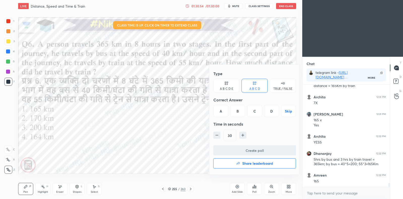
click at [223, 114] on div "A" at bounding box center [220, 111] width 15 height 12
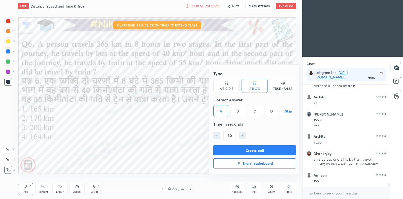
click at [238, 151] on button "Create poll" at bounding box center [254, 150] width 83 height 10
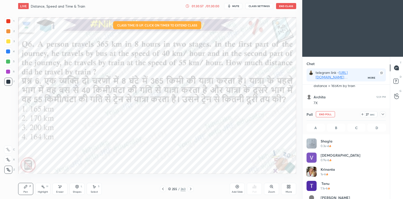
scroll to position [59, 78]
click at [383, 113] on icon at bounding box center [383, 114] width 4 height 4
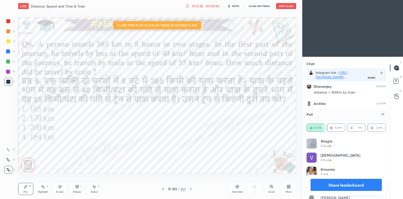
click at [384, 114] on icon at bounding box center [383, 114] width 4 height 4
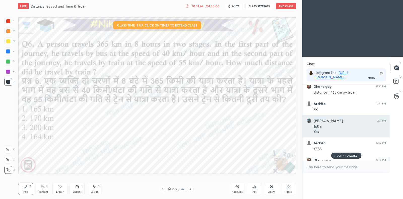
scroll to position [0, 0]
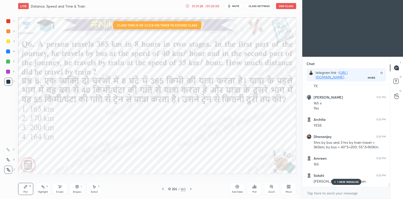
click at [191, 187] on icon at bounding box center [191, 189] width 4 height 4
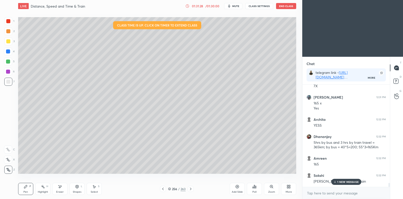
click at [191, 188] on icon at bounding box center [191, 189] width 4 height 4
click at [191, 188] on icon at bounding box center [191, 188] width 2 height 3
click at [191, 189] on icon at bounding box center [191, 189] width 4 height 4
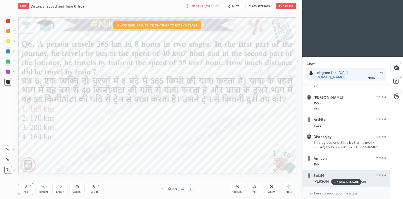
click at [350, 181] on p "1 NEW MESSAGE" at bounding box center [347, 181] width 21 height 3
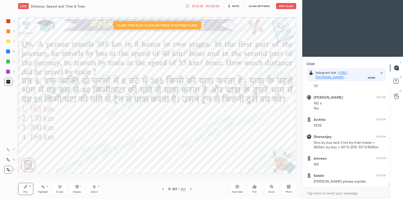
click at [164, 187] on icon at bounding box center [163, 189] width 4 height 4
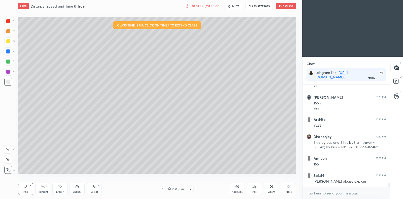
click at [165, 187] on icon at bounding box center [163, 189] width 4 height 4
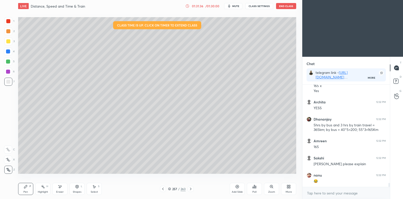
click at [165, 187] on icon at bounding box center [163, 189] width 4 height 4
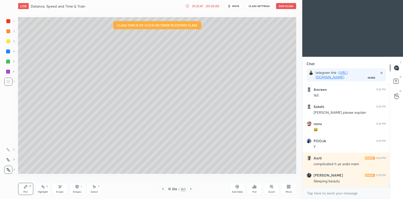
click at [164, 188] on icon at bounding box center [163, 189] width 4 height 4
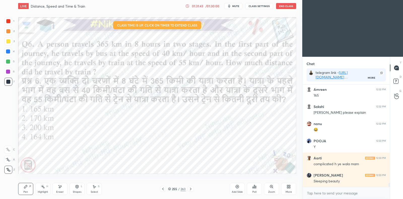
click at [44, 189] on div "Highlight H" at bounding box center [42, 189] width 15 height 12
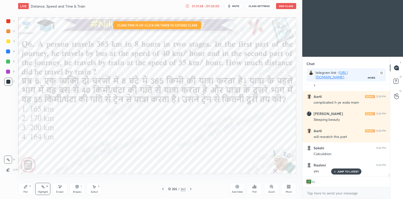
click at [192, 188] on icon at bounding box center [191, 189] width 4 height 4
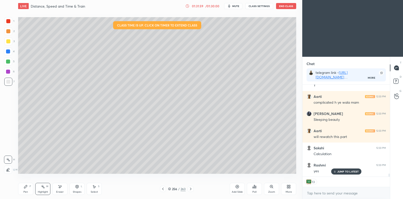
click at [190, 189] on icon at bounding box center [191, 188] width 2 height 3
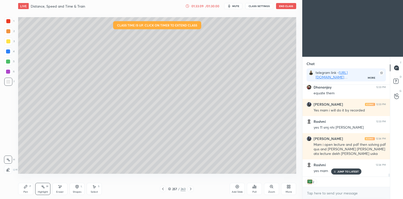
scroll to position [2788, 0]
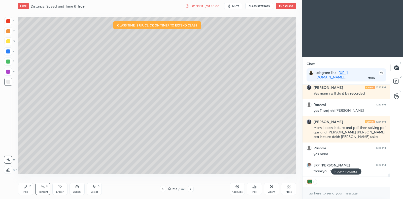
click at [354, 171] on p "JUMP TO LATEST" at bounding box center [348, 171] width 22 height 3
click at [394, 81] on rect at bounding box center [395, 81] width 5 height 5
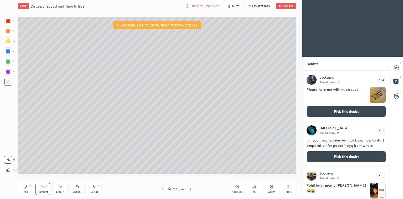
click at [347, 110] on button "Pick this doubt" at bounding box center [346, 111] width 79 height 11
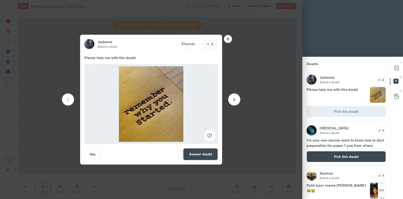
click at [209, 151] on button "Answer doubt" at bounding box center [200, 154] width 35 height 12
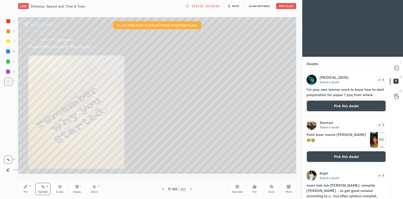
click at [24, 187] on icon at bounding box center [26, 186] width 4 height 4
click at [329, 108] on button "Pick this doubt" at bounding box center [346, 105] width 79 height 11
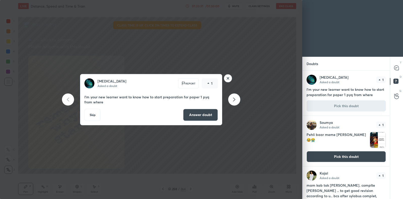
click at [207, 113] on button "Answer doubt" at bounding box center [200, 115] width 35 height 12
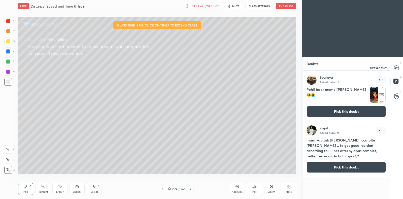
click at [397, 68] on icon at bounding box center [396, 67] width 5 height 5
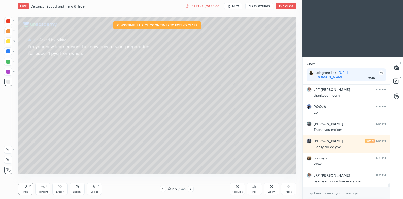
scroll to position [2847, 0]
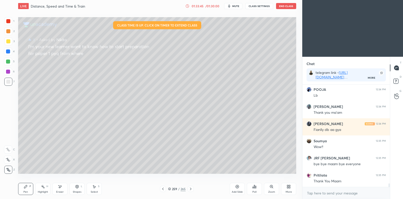
click at [170, 188] on icon at bounding box center [169, 188] width 3 height 3
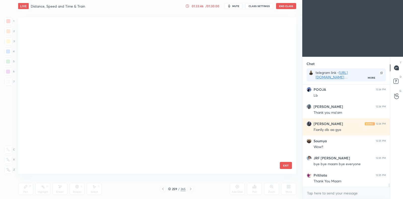
scroll to position [2, 3]
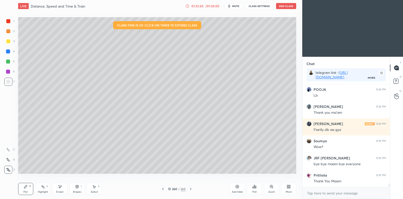
click at [170, 187] on icon at bounding box center [169, 188] width 3 height 3
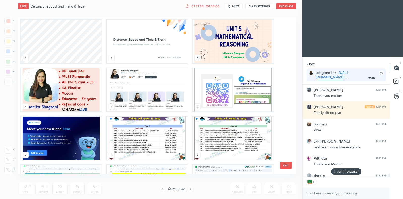
click at [246, 85] on img "grid" at bounding box center [233, 89] width 81 height 43
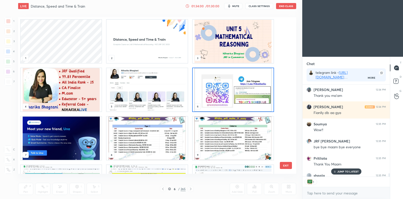
click at [246, 85] on img "grid" at bounding box center [233, 89] width 81 height 43
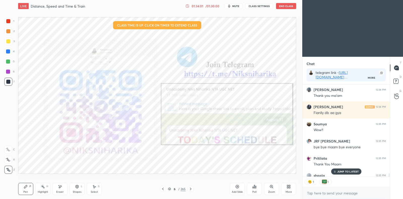
click at [346, 170] on p "JUMP TO LATEST" at bounding box center [348, 171] width 22 height 3
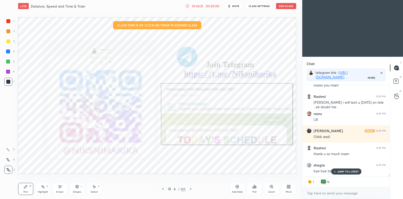
click at [191, 188] on icon at bounding box center [191, 189] width 4 height 4
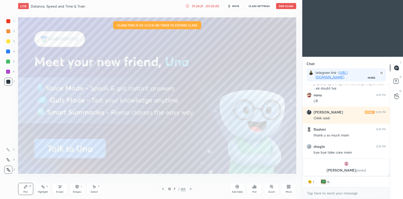
click at [191, 188] on icon at bounding box center [191, 189] width 4 height 4
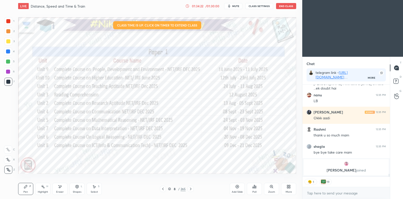
click at [191, 188] on icon at bounding box center [191, 189] width 4 height 4
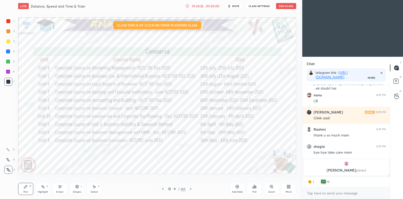
click at [191, 188] on icon at bounding box center [191, 189] width 4 height 4
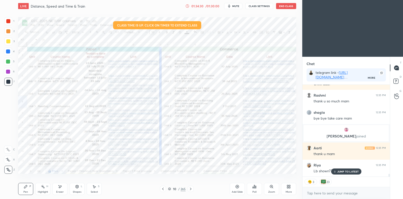
click at [188, 190] on div at bounding box center [191, 189] width 6 height 6
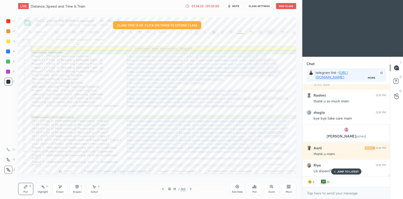
click at [191, 187] on icon at bounding box center [191, 189] width 4 height 4
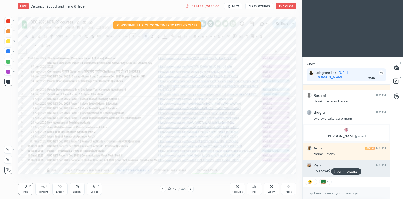
click at [348, 172] on p "JUMP TO LATEST" at bounding box center [348, 171] width 22 height 3
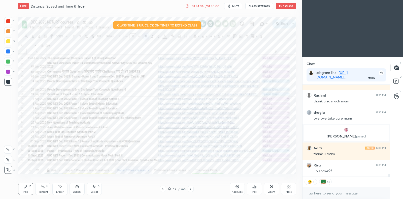
click at [255, 187] on icon at bounding box center [255, 187] width 1 height 2
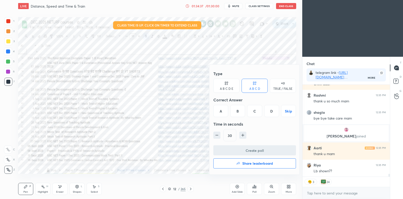
click at [245, 162] on h4 "Share leaderboard" at bounding box center [257, 163] width 31 height 4
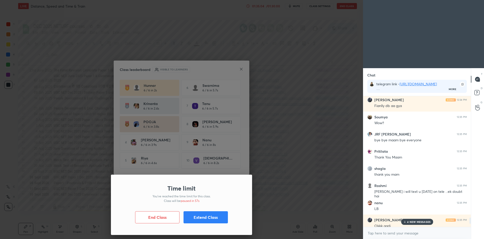
click at [204, 198] on button "Extend Class" at bounding box center [205, 217] width 44 height 12
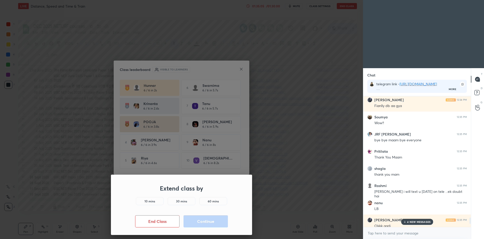
click at [149, 198] on h5 "10 mins" at bounding box center [149, 200] width 11 height 5
click at [221, 198] on button "Continue" at bounding box center [205, 221] width 44 height 12
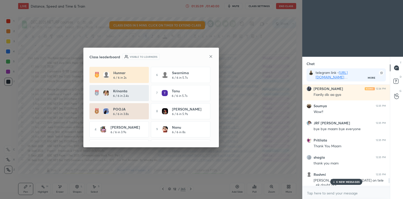
scroll to position [2, 2]
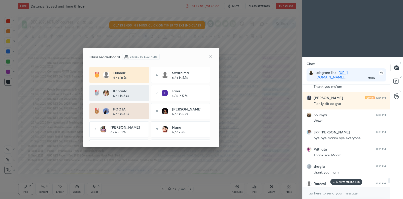
click at [209, 56] on icon at bounding box center [211, 56] width 4 height 4
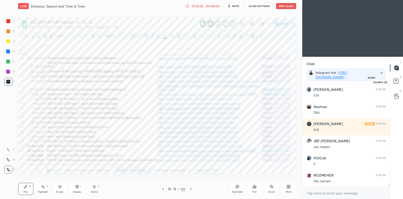
click at [396, 79] on rect at bounding box center [395, 81] width 5 height 5
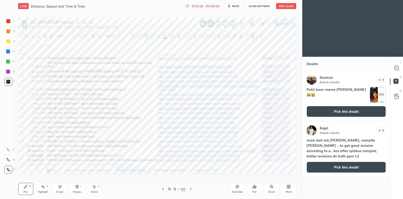
click at [339, 112] on button "Pick this doubt" at bounding box center [346, 111] width 79 height 11
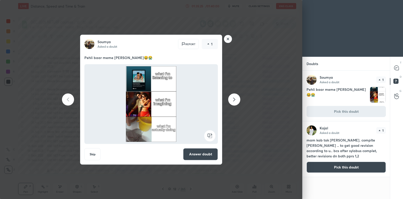
click at [192, 154] on button "Answer doubt" at bounding box center [200, 154] width 35 height 12
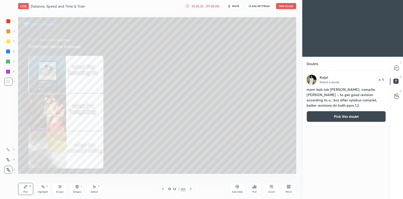
drag, startPoint x: 272, startPoint y: 187, endPoint x: 268, endPoint y: 181, distance: 7.8
click at [272, 187] on icon at bounding box center [271, 186] width 4 height 4
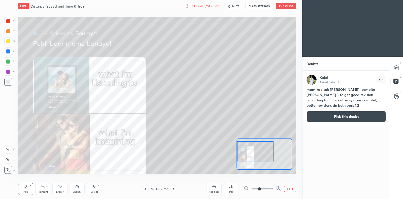
drag, startPoint x: 269, startPoint y: 149, endPoint x: 254, endPoint y: 145, distance: 16.3
click at [254, 145] on div at bounding box center [255, 151] width 37 height 20
click at [288, 188] on button "EXIT" at bounding box center [290, 189] width 12 height 6
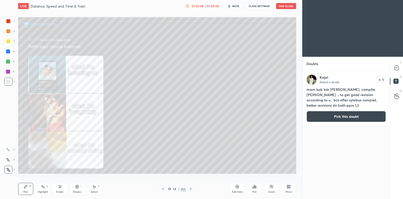
click at [343, 116] on button "Pick this doubt" at bounding box center [346, 116] width 79 height 11
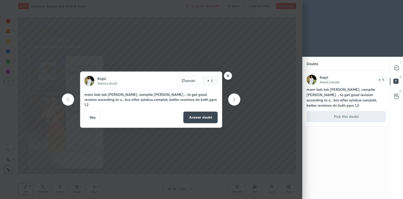
click at [198, 111] on button "Answer doubt" at bounding box center [200, 117] width 35 height 12
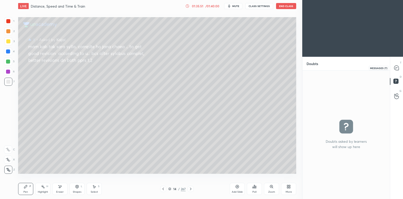
click at [395, 67] on icon at bounding box center [396, 67] width 5 height 5
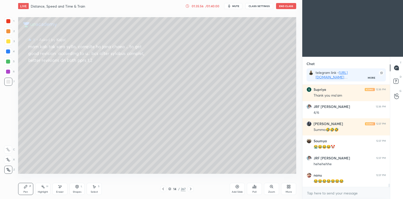
scroll to position [3007, 0]
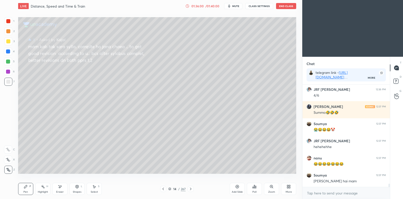
click at [170, 190] on div "14 / 267" at bounding box center [176, 188] width 17 height 5
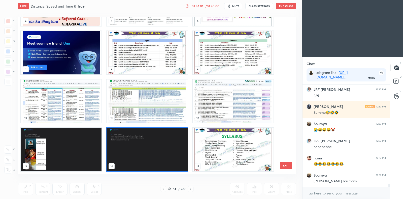
scroll to position [155, 276]
click at [66, 112] on img "grid" at bounding box center [61, 100] width 81 height 43
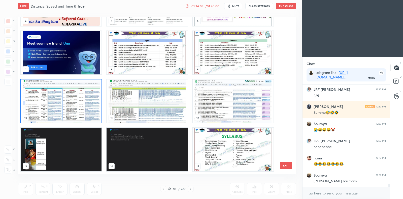
click at [68, 112] on img "grid" at bounding box center [61, 100] width 81 height 43
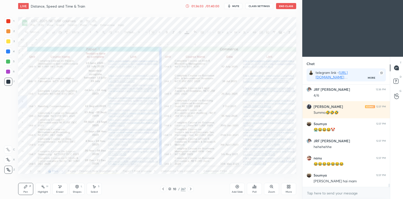
click at [68, 112] on img "grid" at bounding box center [61, 100] width 81 height 43
click at [192, 187] on icon at bounding box center [191, 189] width 4 height 4
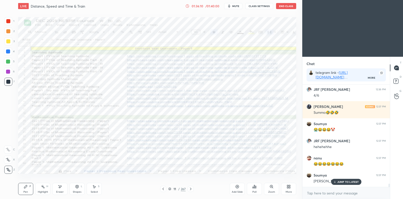
scroll to position [3023, 0]
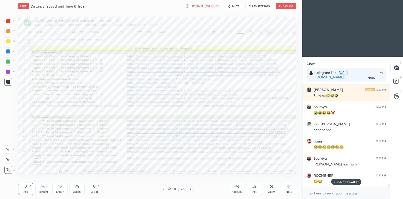
click at [190, 188] on icon at bounding box center [191, 188] width 2 height 3
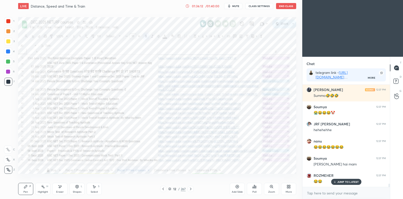
click at [191, 188] on icon at bounding box center [191, 189] width 4 height 4
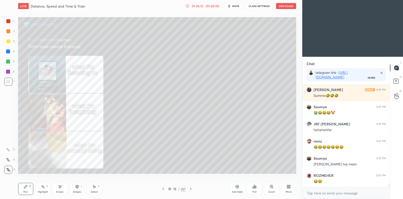
scroll to position [3041, 0]
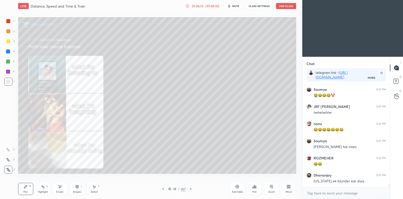
click at [193, 188] on div at bounding box center [191, 189] width 6 height 6
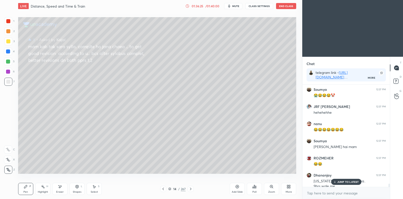
scroll to position [3058, 0]
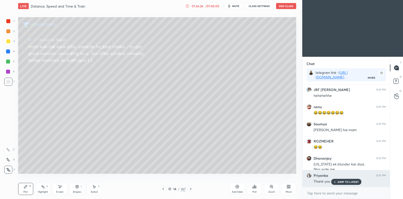
click at [343, 182] on p "JUMP TO LATEST" at bounding box center [348, 181] width 22 height 3
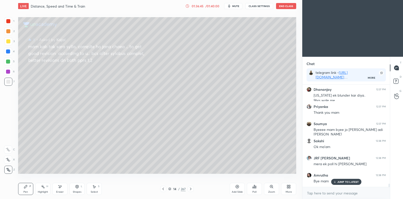
scroll to position [3143, 0]
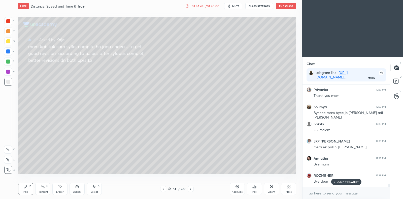
click at [284, 5] on button "End Class" at bounding box center [286, 6] width 20 height 6
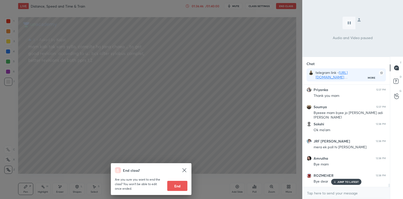
click at [181, 187] on button "End" at bounding box center [177, 186] width 20 height 10
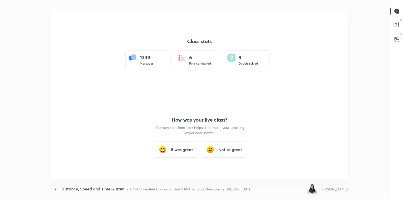
scroll to position [166, 399]
type textarea "x"
